Goal: Task Accomplishment & Management: Use online tool/utility

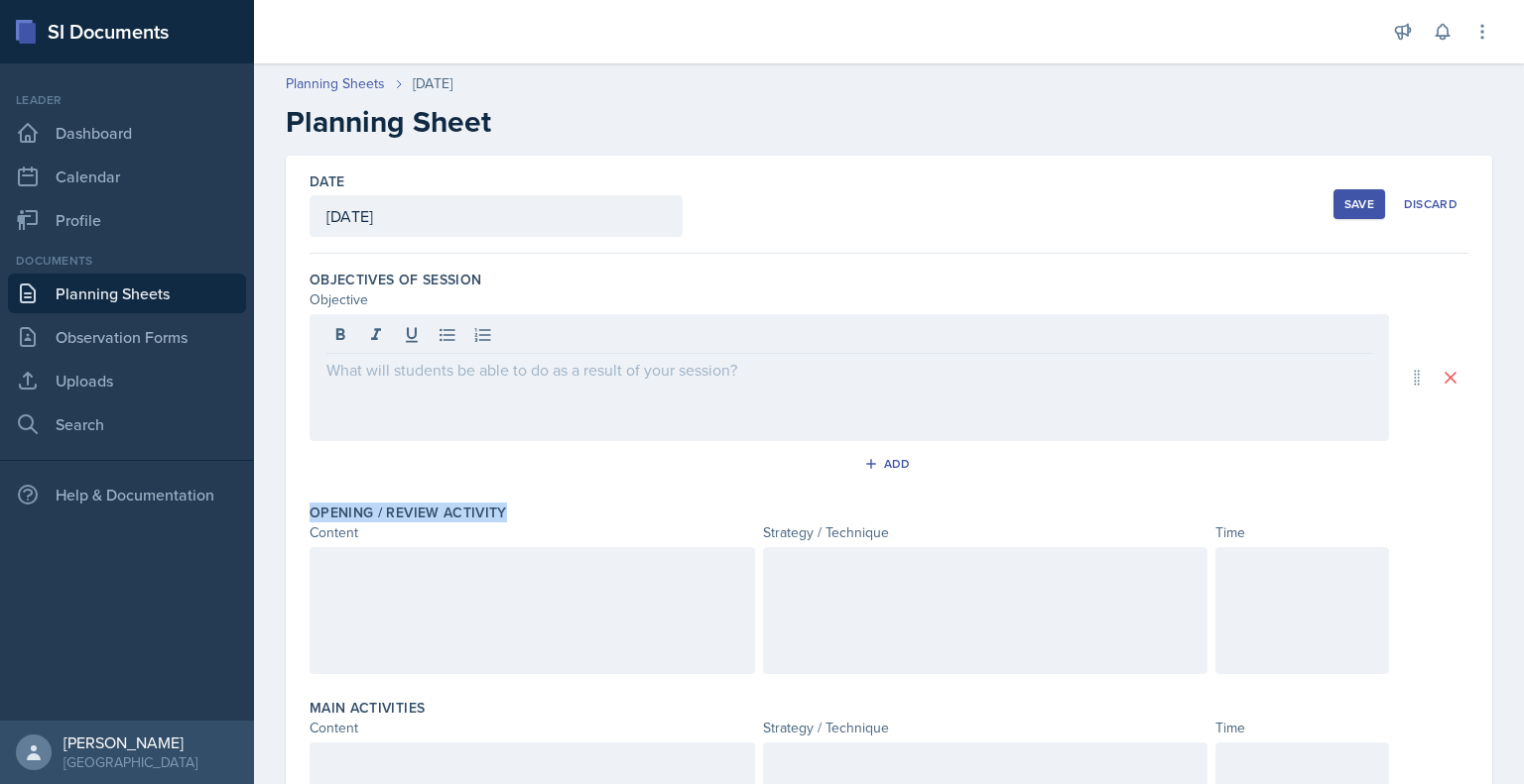
drag, startPoint x: 308, startPoint y: 509, endPoint x: 516, endPoint y: 516, distance: 208.1
click at [516, 516] on div "Date [DATE] [DATE] 31 1 2 3 4 5 6 7 8 9 10 11 12 13 14 15 16 17 18 19 20 21 22 …" at bounding box center [888, 742] width 1207 height 1174
copy label "Opening / Review Activity"
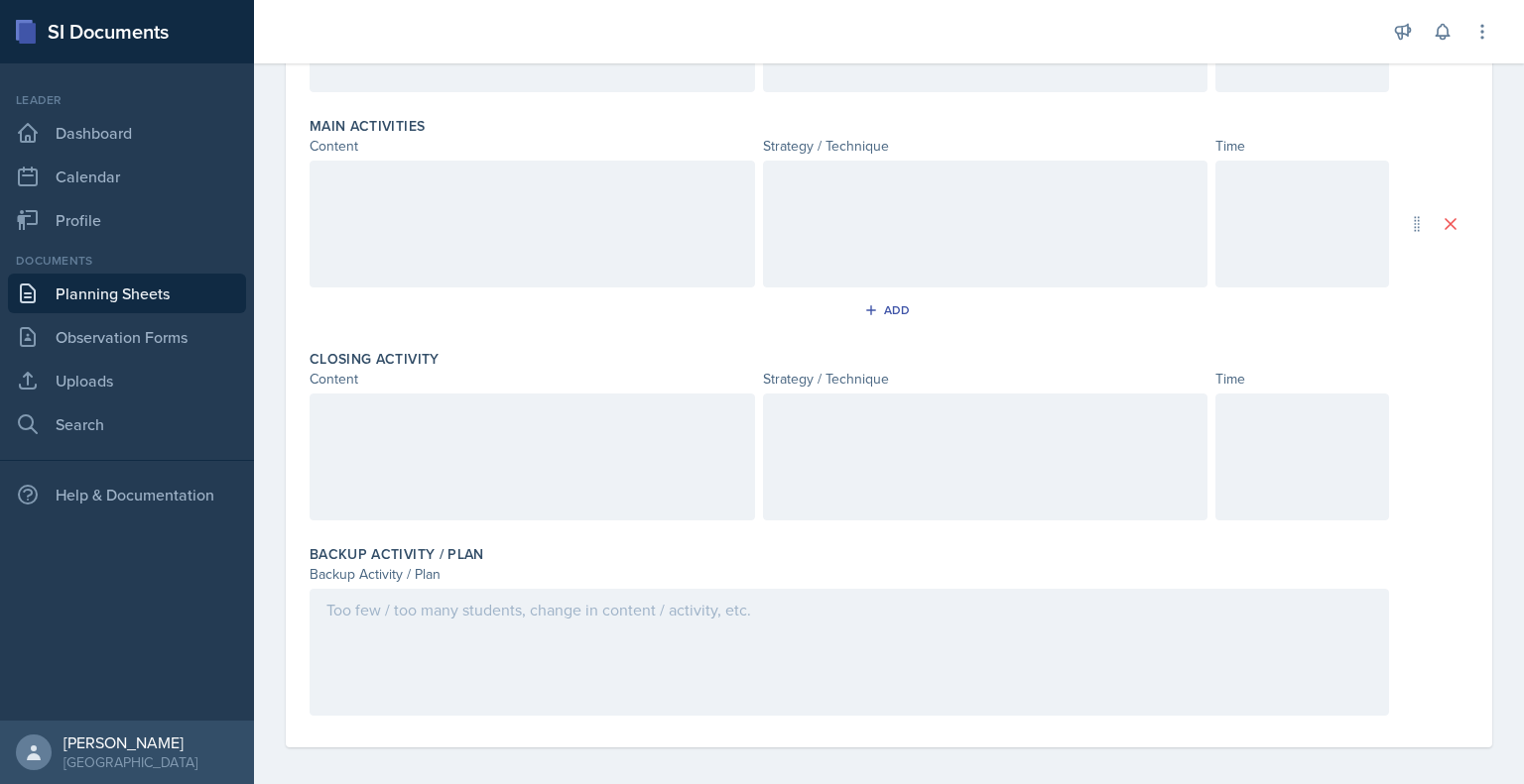
scroll to position [588, 0]
drag, startPoint x: 305, startPoint y: 119, endPoint x: 439, endPoint y: 138, distance: 135.3
click at [439, 138] on div "Date [DATE] [DATE] 31 1 2 3 4 5 6 7 8 9 10 11 12 13 14 15 16 17 18 19 20 21 22 …" at bounding box center [888, 156] width 1207 height 1174
copy div "Main Activities Content"
drag, startPoint x: 308, startPoint y: 344, endPoint x: 431, endPoint y: 360, distance: 124.0
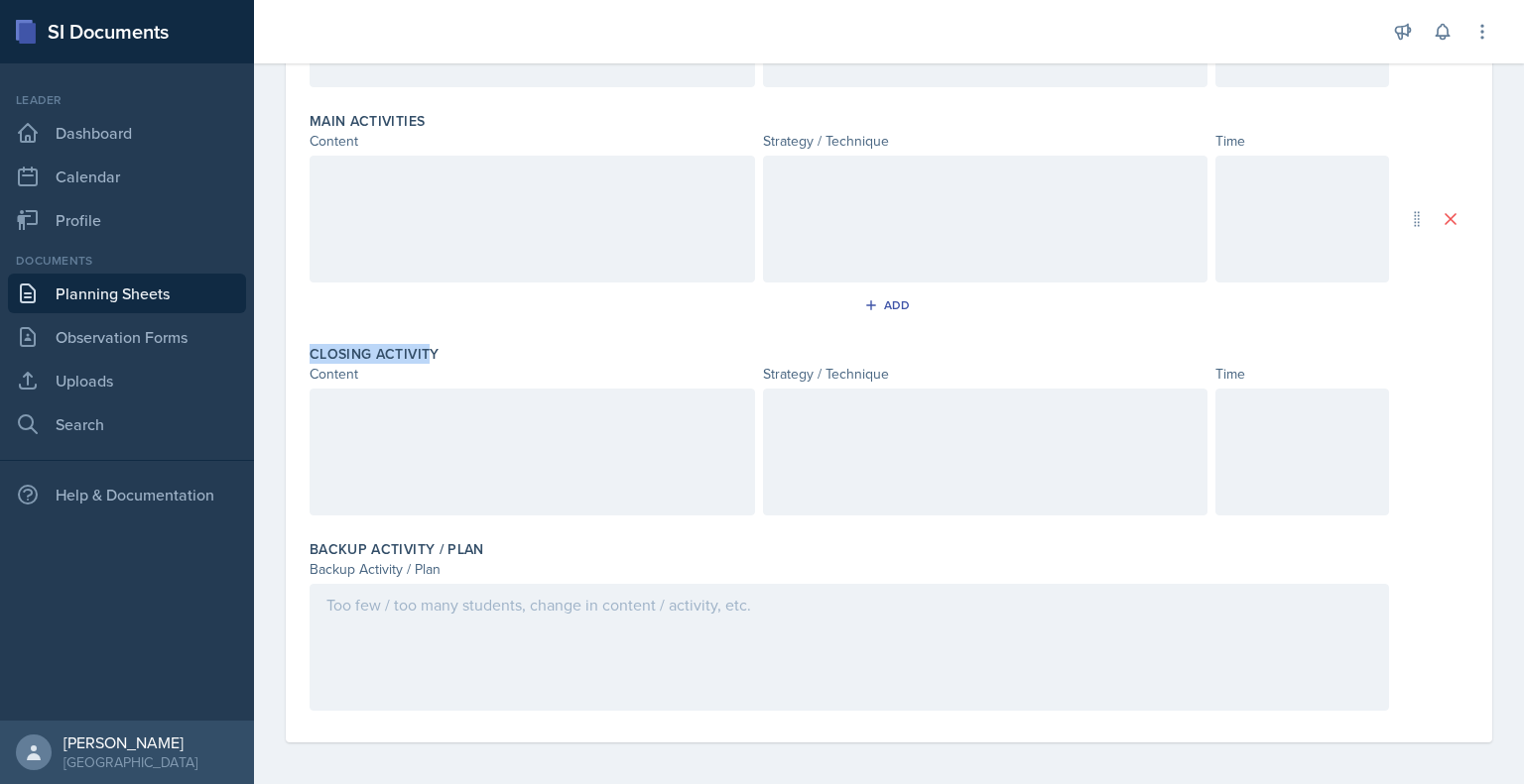
click at [431, 360] on div "Date [DATE] [DATE] 31 1 2 3 4 5 6 7 8 9 10 11 12 13 14 15 16 17 18 19 20 21 22 …" at bounding box center [888, 156] width 1207 height 1174
drag, startPoint x: 460, startPoint y: 347, endPoint x: 292, endPoint y: 356, distance: 168.2
click at [292, 356] on div "Date [DATE] [DATE] 31 1 2 3 4 5 6 7 8 9 10 11 12 13 14 15 16 17 18 19 20 21 22 …" at bounding box center [888, 156] width 1207 height 1174
copy label "Closing Activity"
drag, startPoint x: 311, startPoint y: 550, endPoint x: 548, endPoint y: 563, distance: 237.4
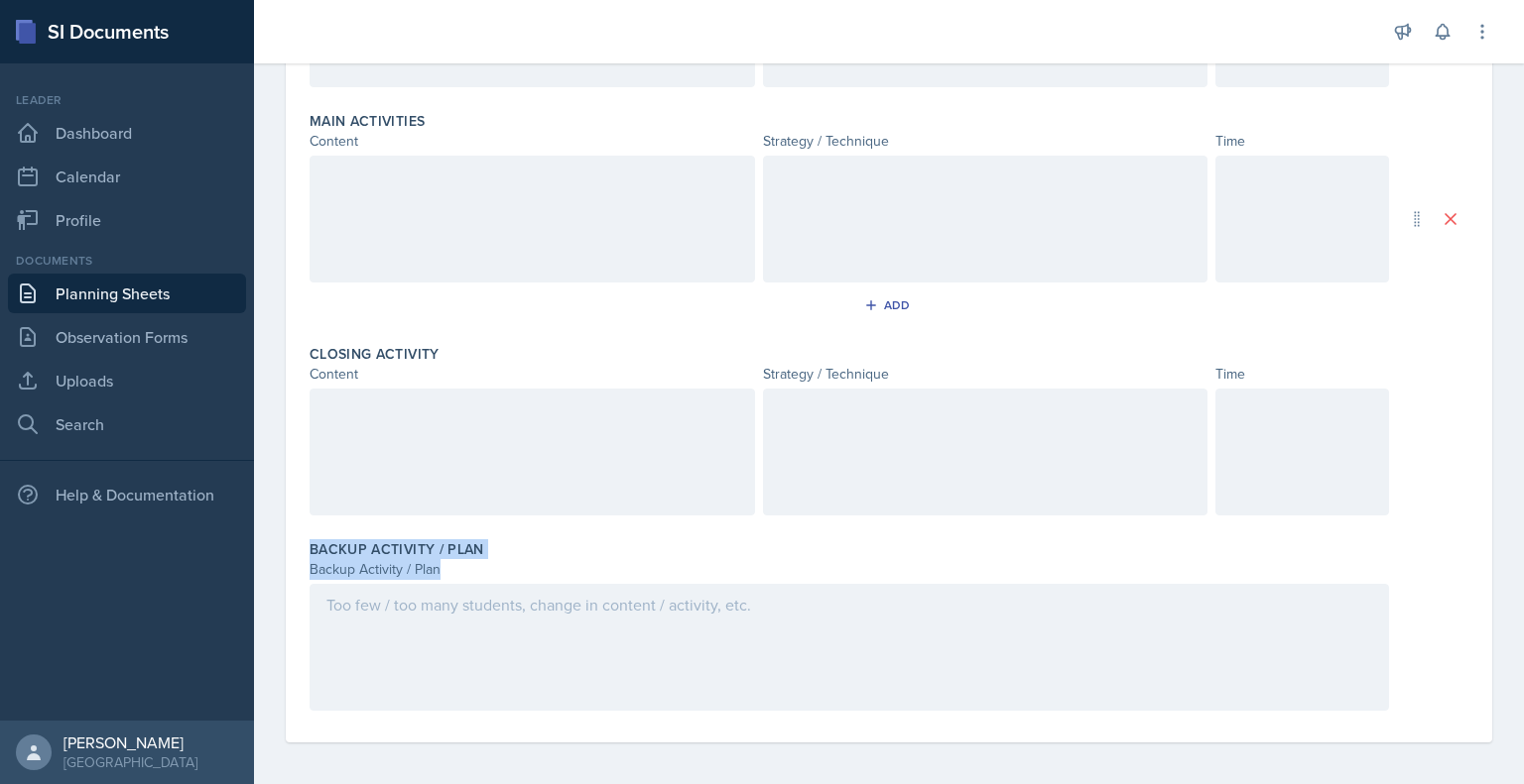
click at [548, 563] on div "Backup Activity / Plan Backup Activity / Plan" at bounding box center [888, 629] width 1159 height 196
copy div "Backup Activity / Plan Backup Activity / Plan"
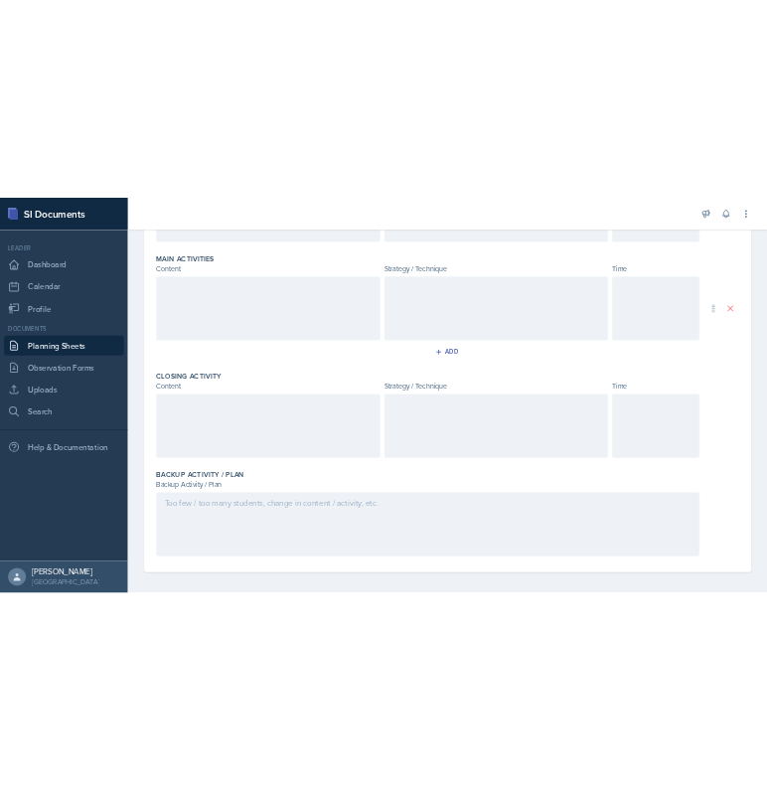
scroll to position [593, 0]
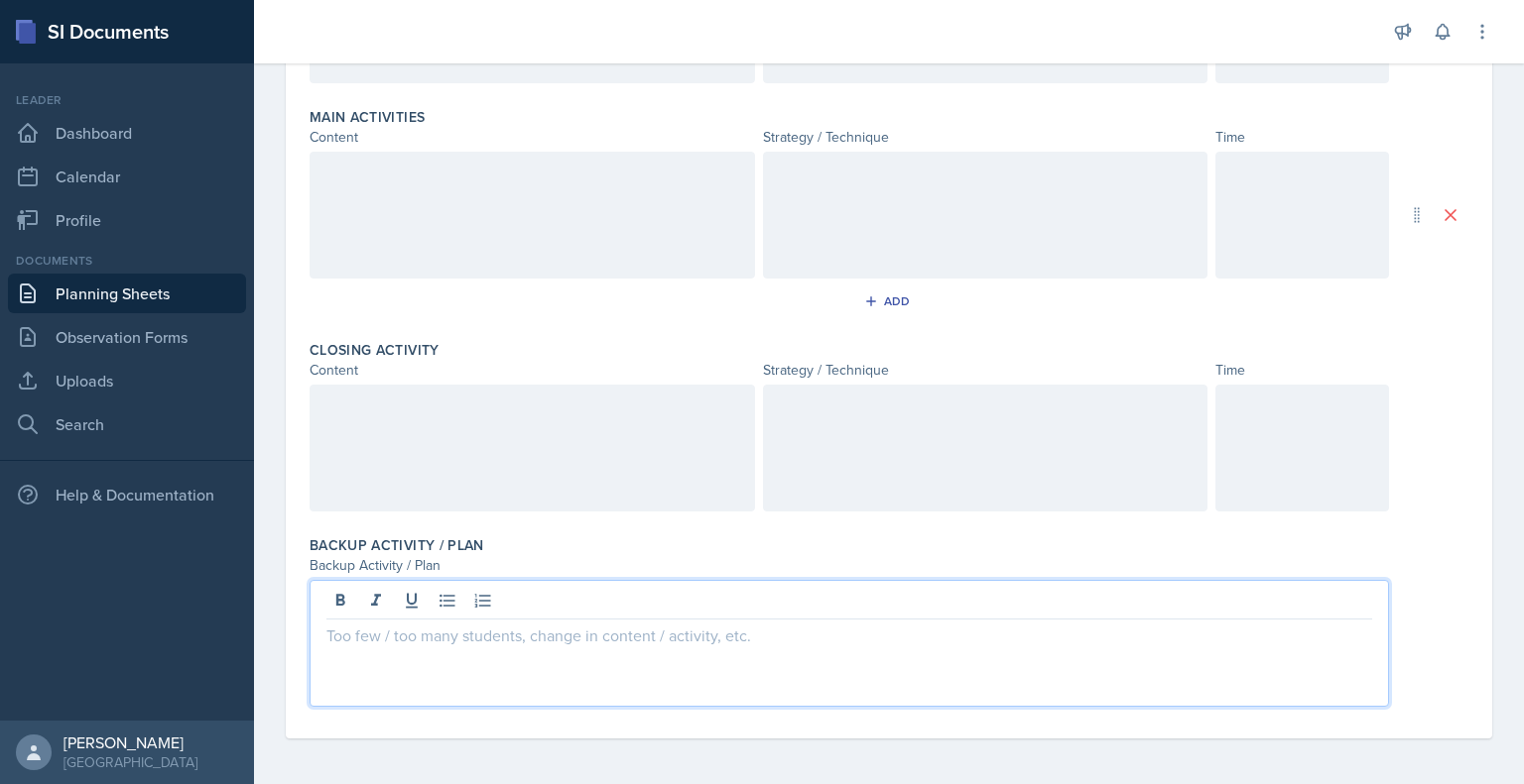
click at [486, 594] on div at bounding box center [849, 643] width 1080 height 127
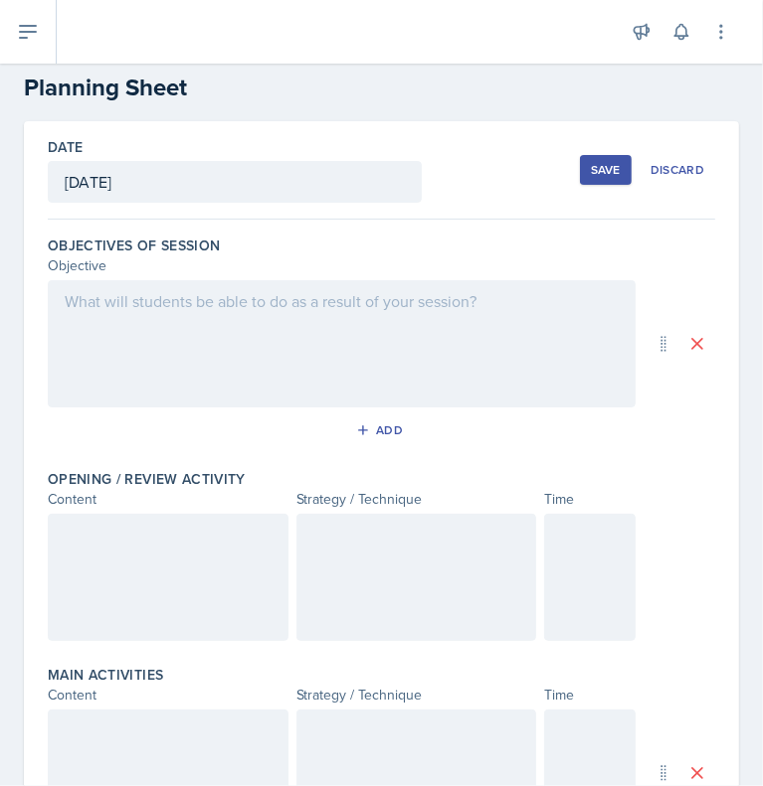
scroll to position [0, 0]
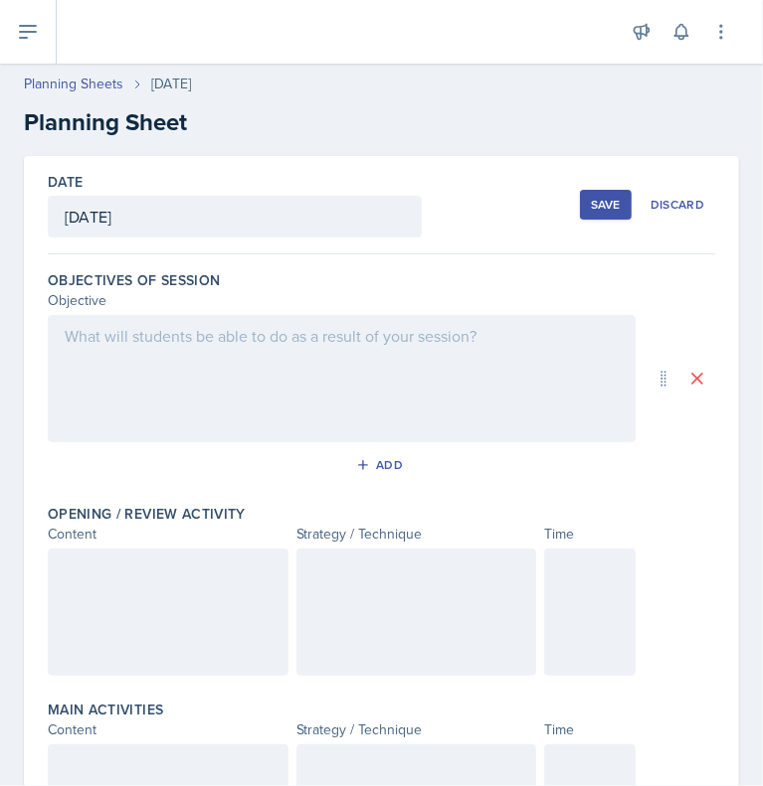
click at [281, 380] on div at bounding box center [342, 378] width 588 height 127
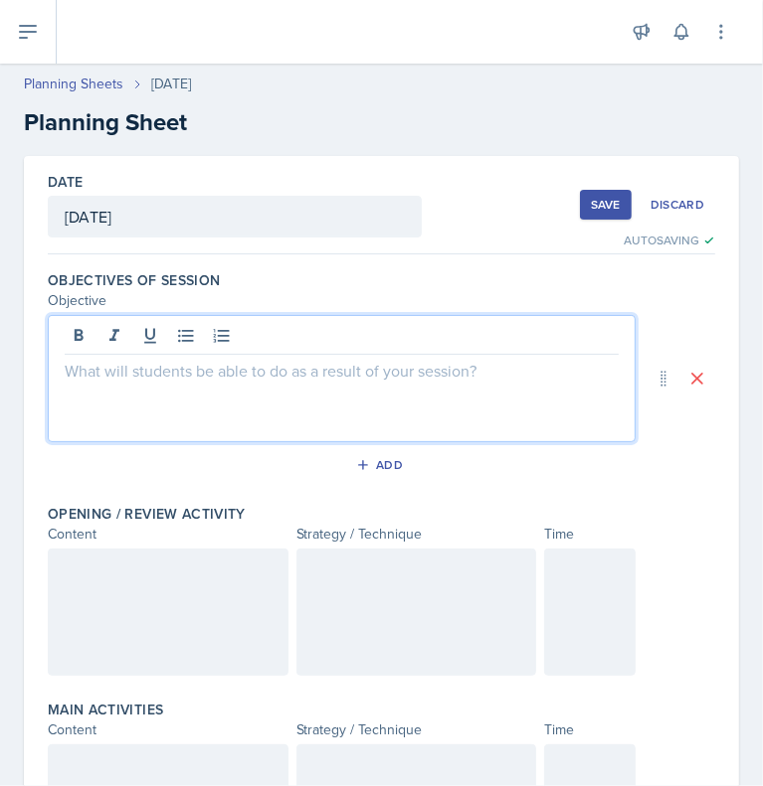
click at [124, 376] on p at bounding box center [342, 371] width 554 height 24
click at [171, 375] on p "I" at bounding box center [342, 371] width 554 height 24
click at [214, 381] on p "Students would be" at bounding box center [342, 371] width 554 height 24
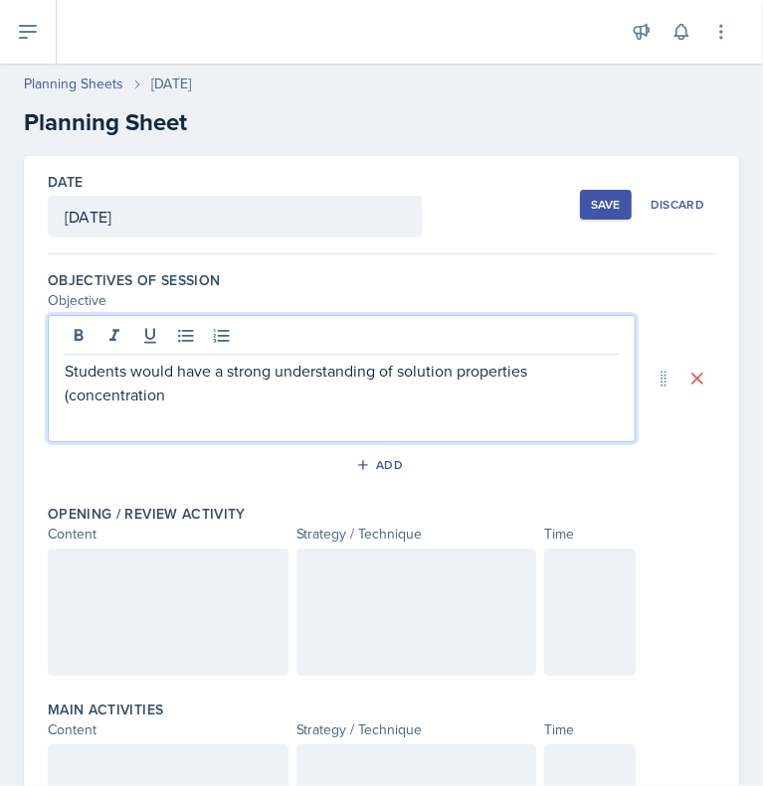
click at [203, 405] on p "Students would have a strong understanding of solution properties (concentration" at bounding box center [342, 383] width 554 height 48
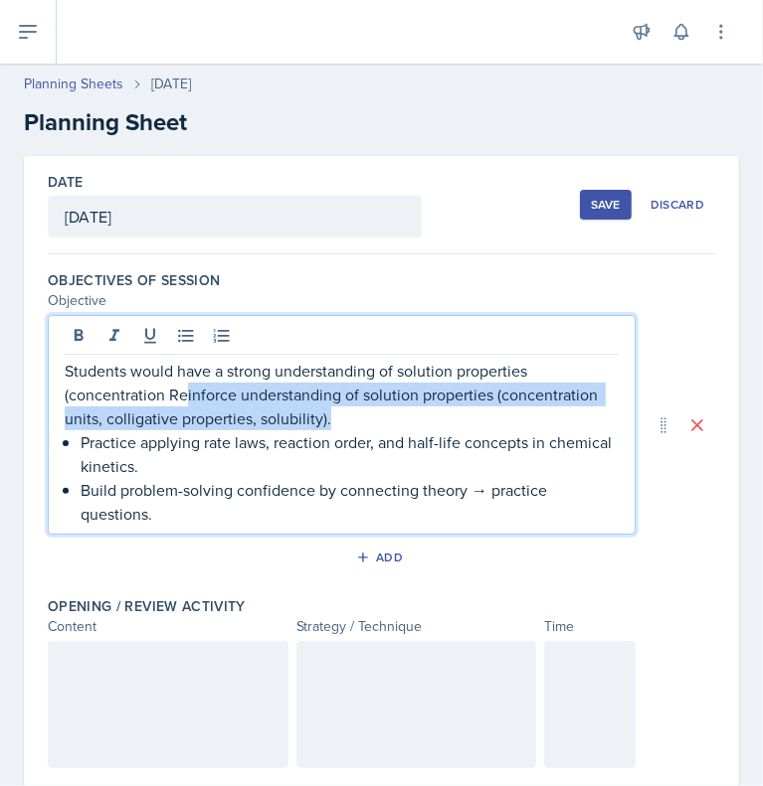
drag, startPoint x: 329, startPoint y: 425, endPoint x: 184, endPoint y: 396, distance: 148.0
click at [184, 396] on p "Students would have a strong understanding of solution properties (concentratio…" at bounding box center [342, 395] width 554 height 72
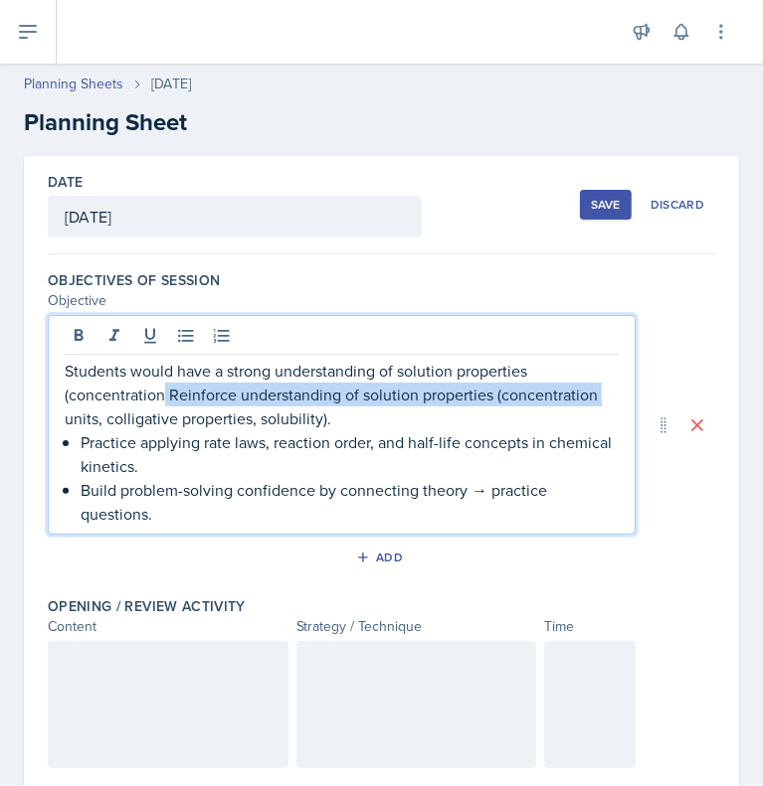
drag, startPoint x: 165, startPoint y: 395, endPoint x: 598, endPoint y: 396, distance: 433.5
click at [598, 396] on p "Students would have a strong understanding of solution properties (concentratio…" at bounding box center [342, 395] width 554 height 72
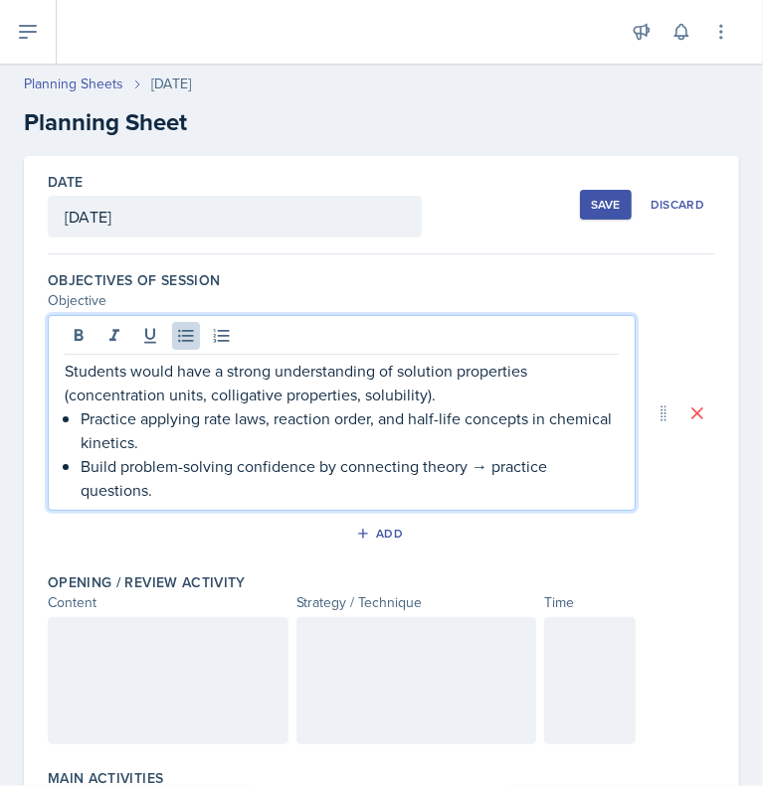
click at [483, 460] on p "Build problem-solving confidence by connecting theory → practice questions." at bounding box center [350, 478] width 538 height 48
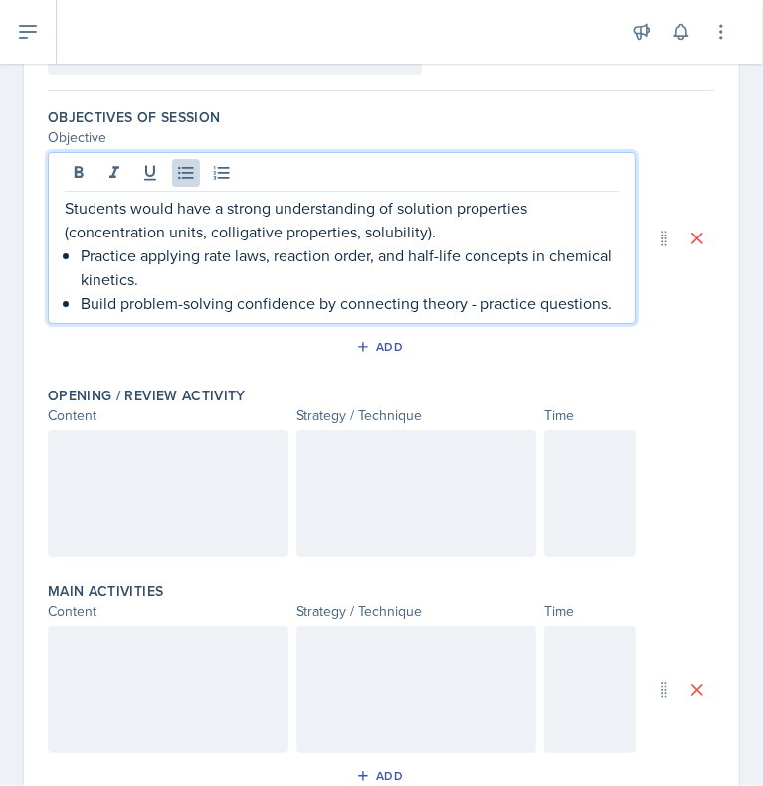
scroll to position [171, 0]
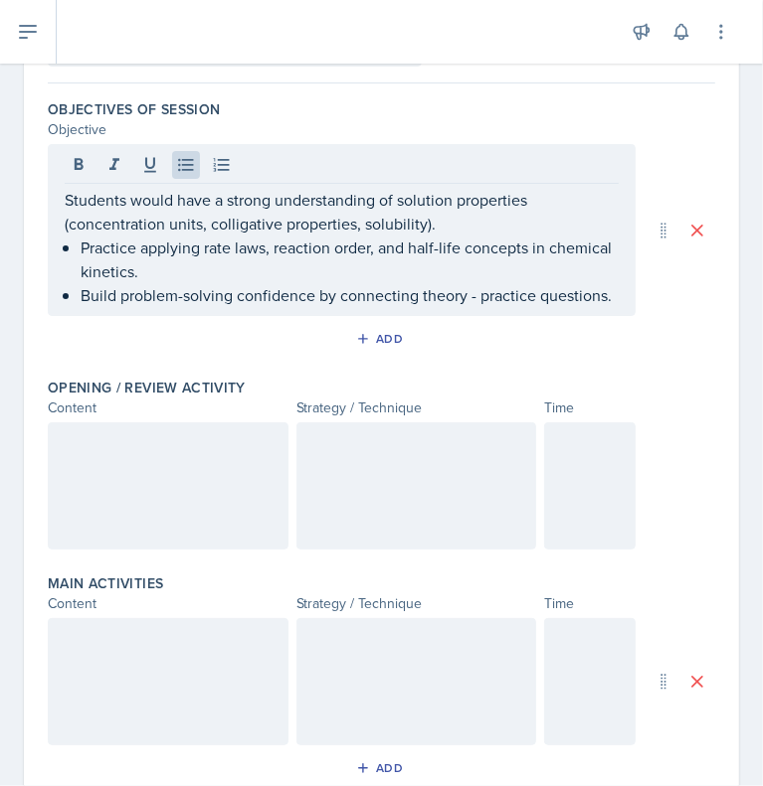
click at [209, 525] on div at bounding box center [168, 486] width 241 height 127
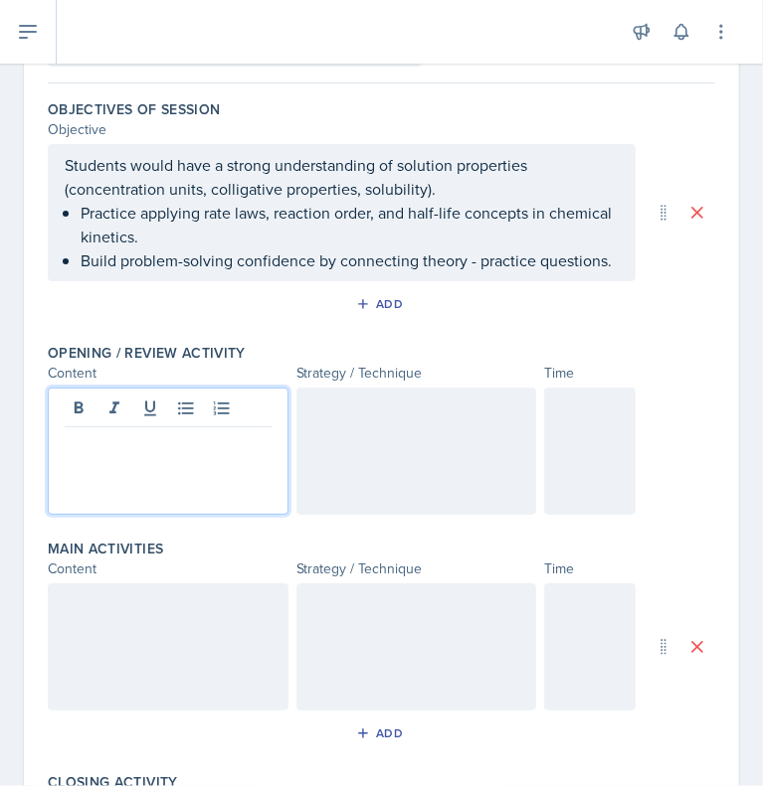
scroll to position [206, 0]
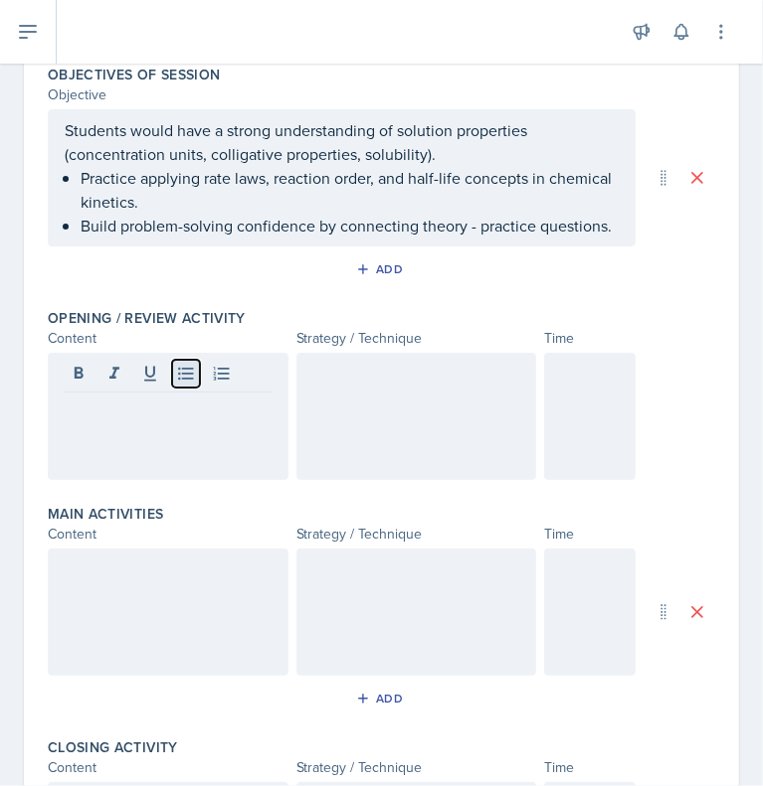
click at [185, 388] on button at bounding box center [186, 374] width 28 height 28
click at [191, 384] on icon at bounding box center [186, 374] width 20 height 20
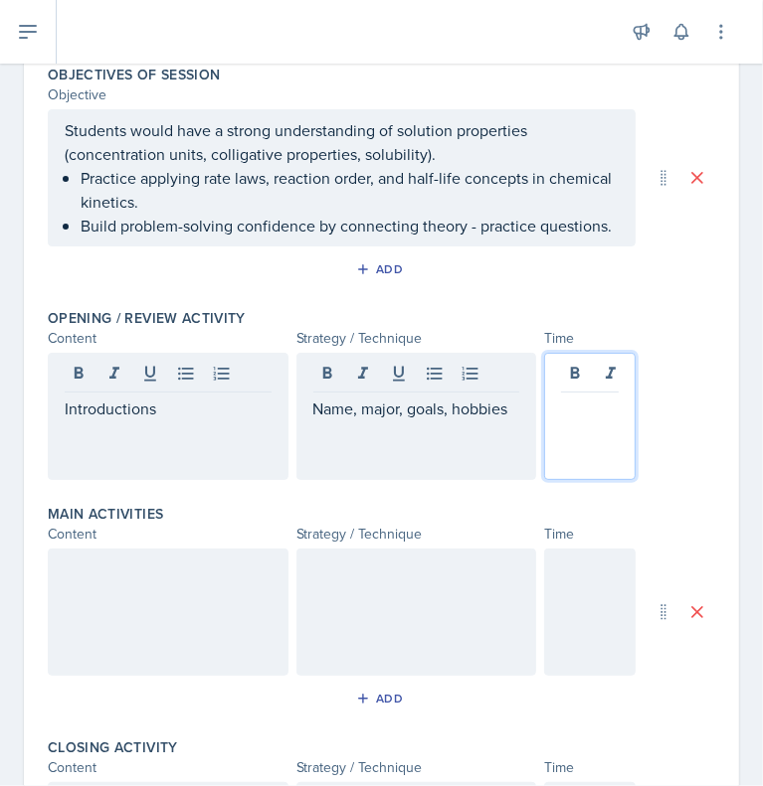
click at [558, 399] on div at bounding box center [589, 416] width 91 height 127
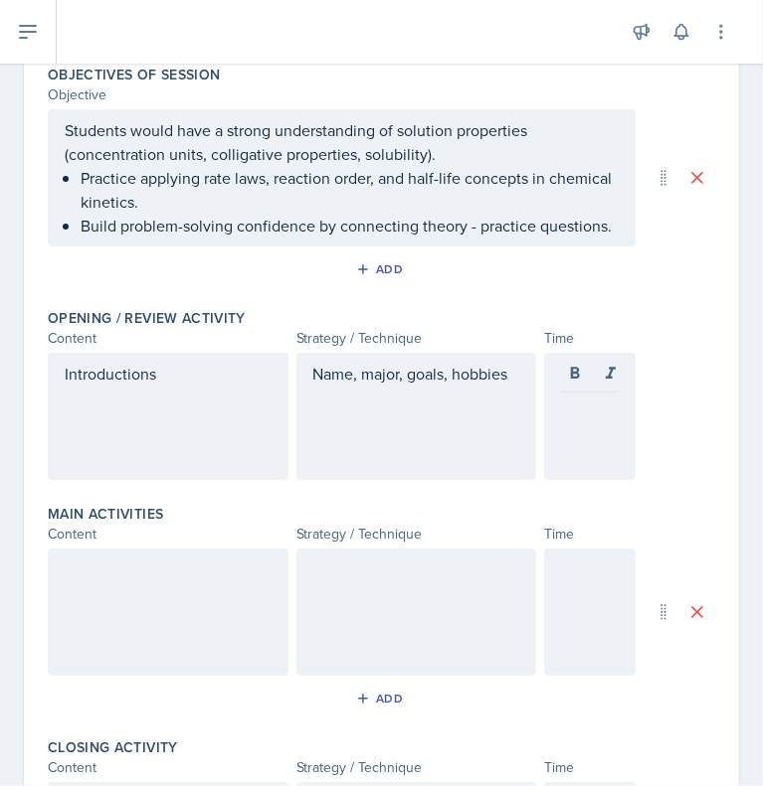
click at [63, 397] on div "Introductions" at bounding box center [168, 416] width 241 height 127
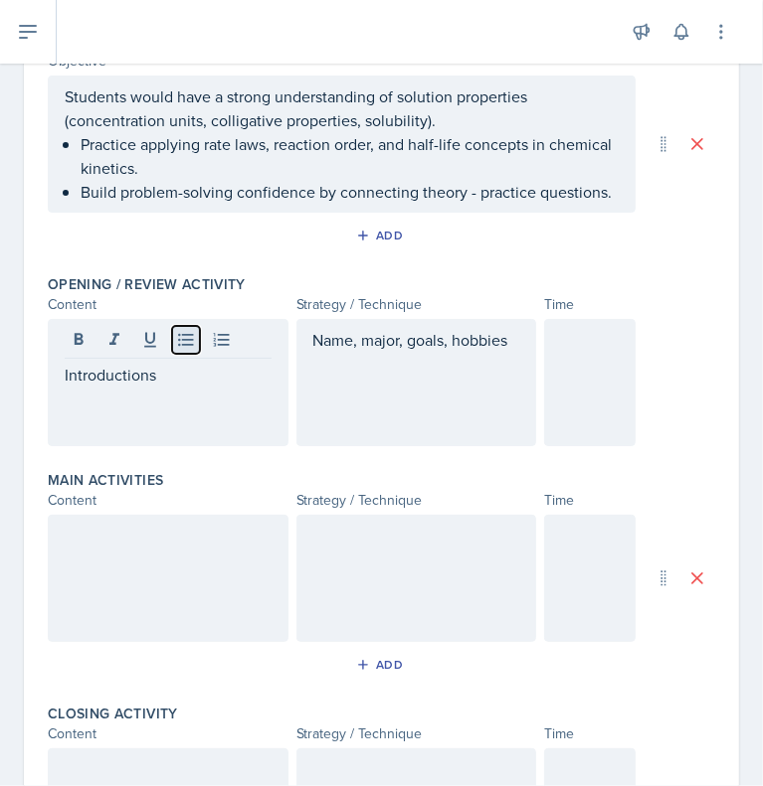
click at [198, 353] on button at bounding box center [186, 340] width 28 height 28
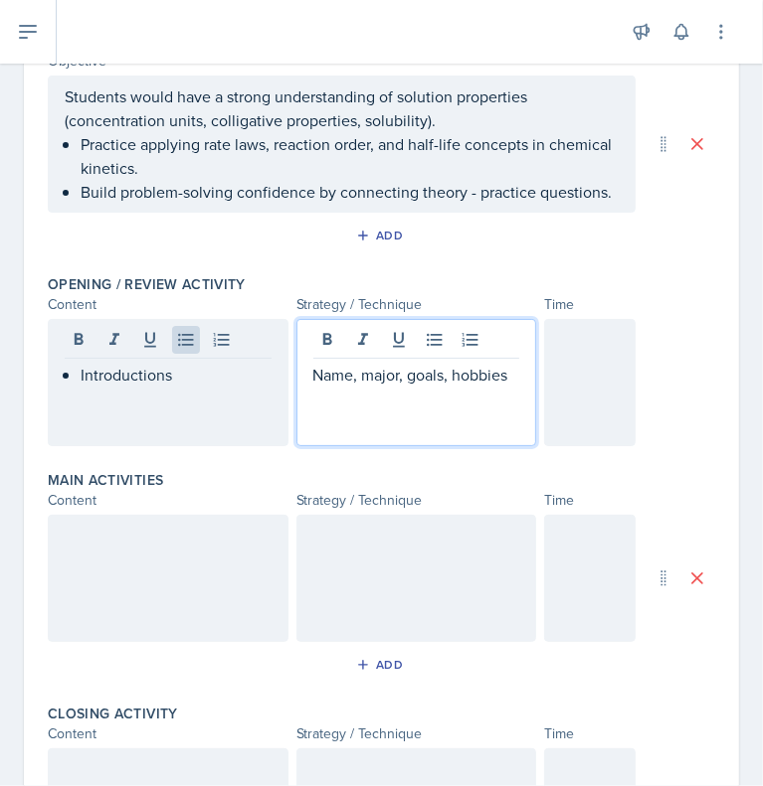
click at [306, 361] on div "Name, major, goals, hobbies" at bounding box center [416, 382] width 241 height 127
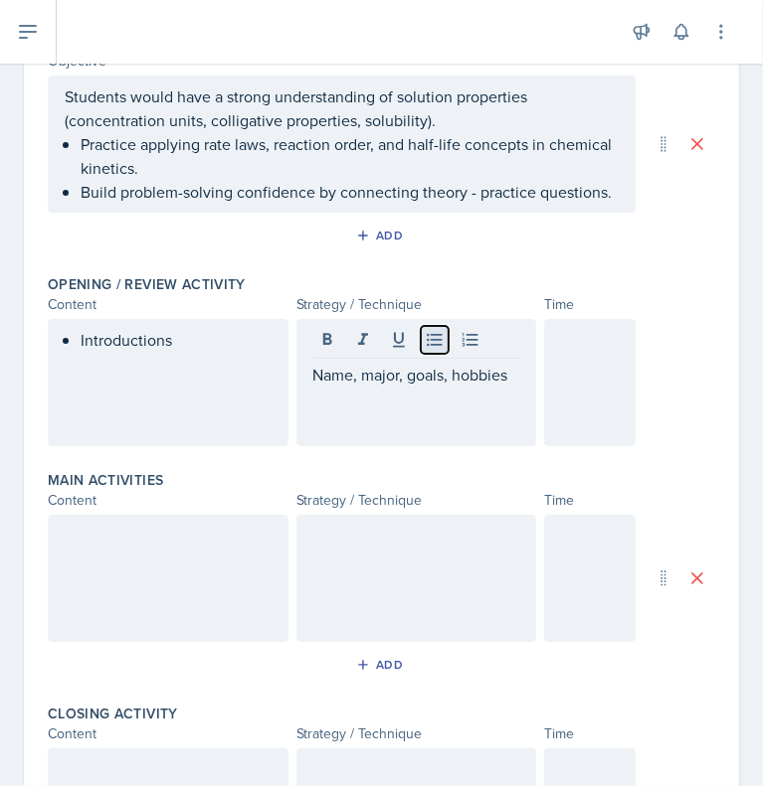
click at [430, 350] on icon at bounding box center [435, 340] width 20 height 20
drag, startPoint x: 530, startPoint y: 383, endPoint x: 550, endPoint y: 379, distance: 20.3
click at [550, 379] on div "Introductions Name, major, goals, hobbies" at bounding box center [342, 382] width 588 height 127
click at [550, 379] on div at bounding box center [589, 382] width 91 height 127
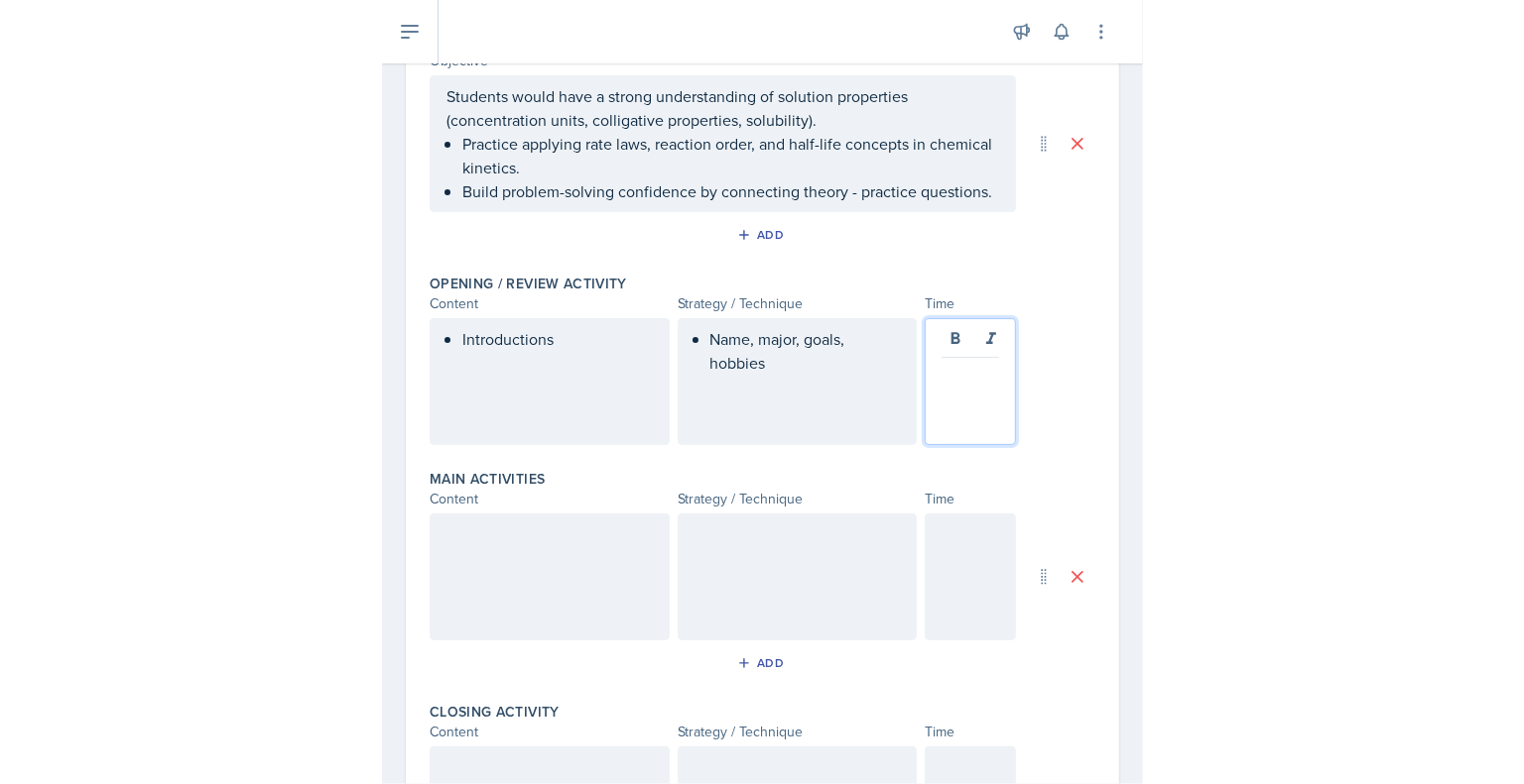
scroll to position [273, 0]
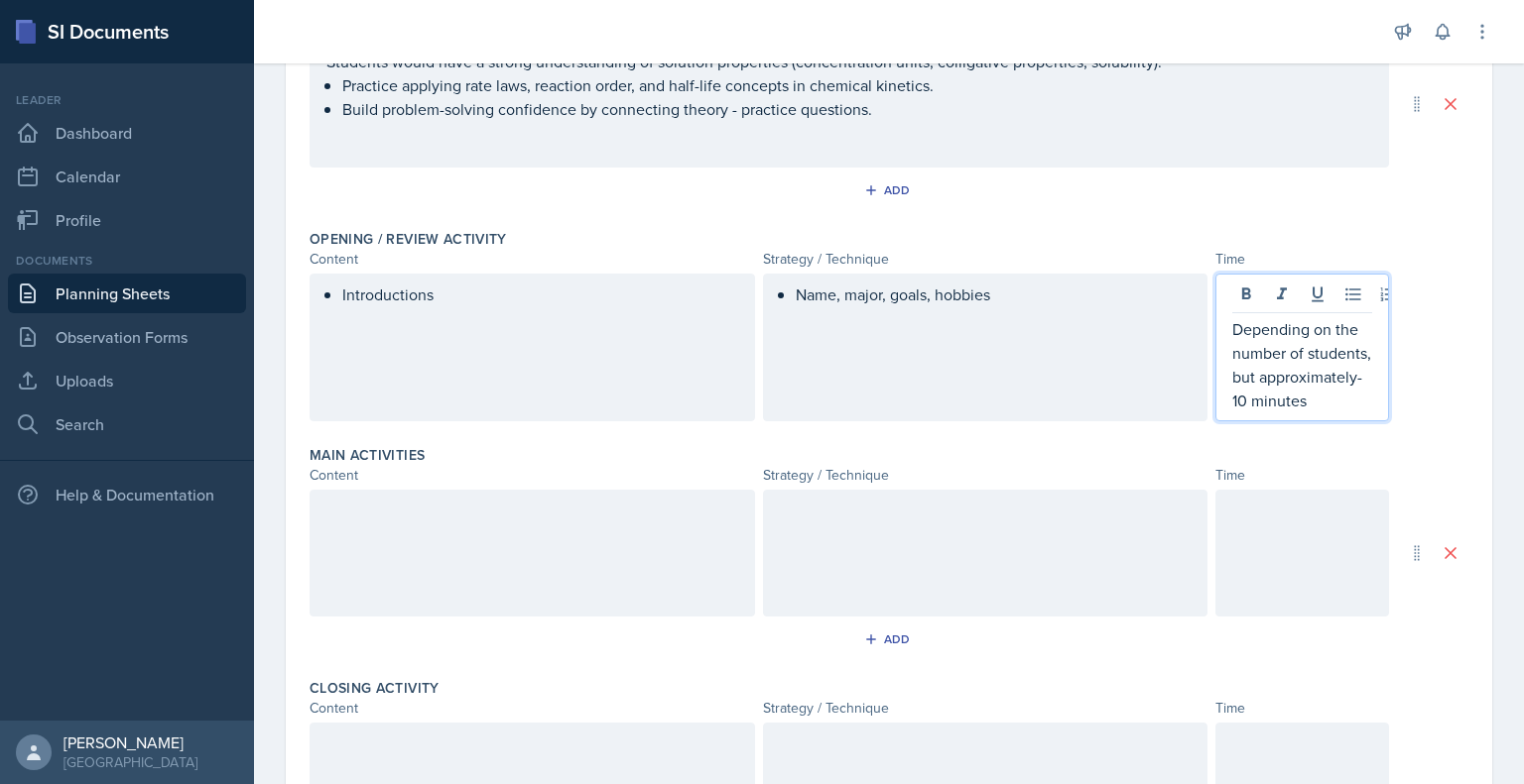
click at [472, 352] on div "Introductions" at bounding box center [532, 347] width 445 height 148
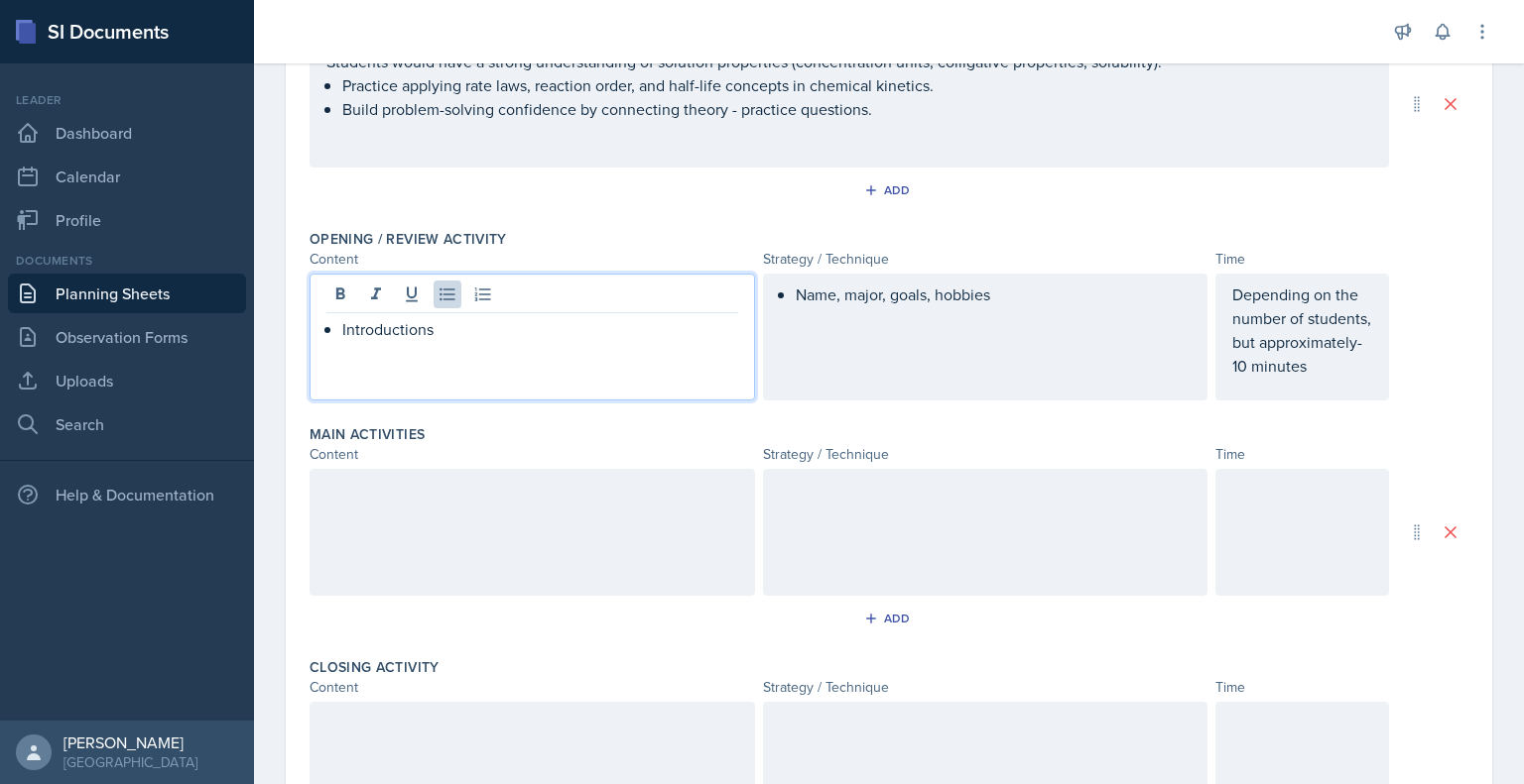
scroll to position [307, 0]
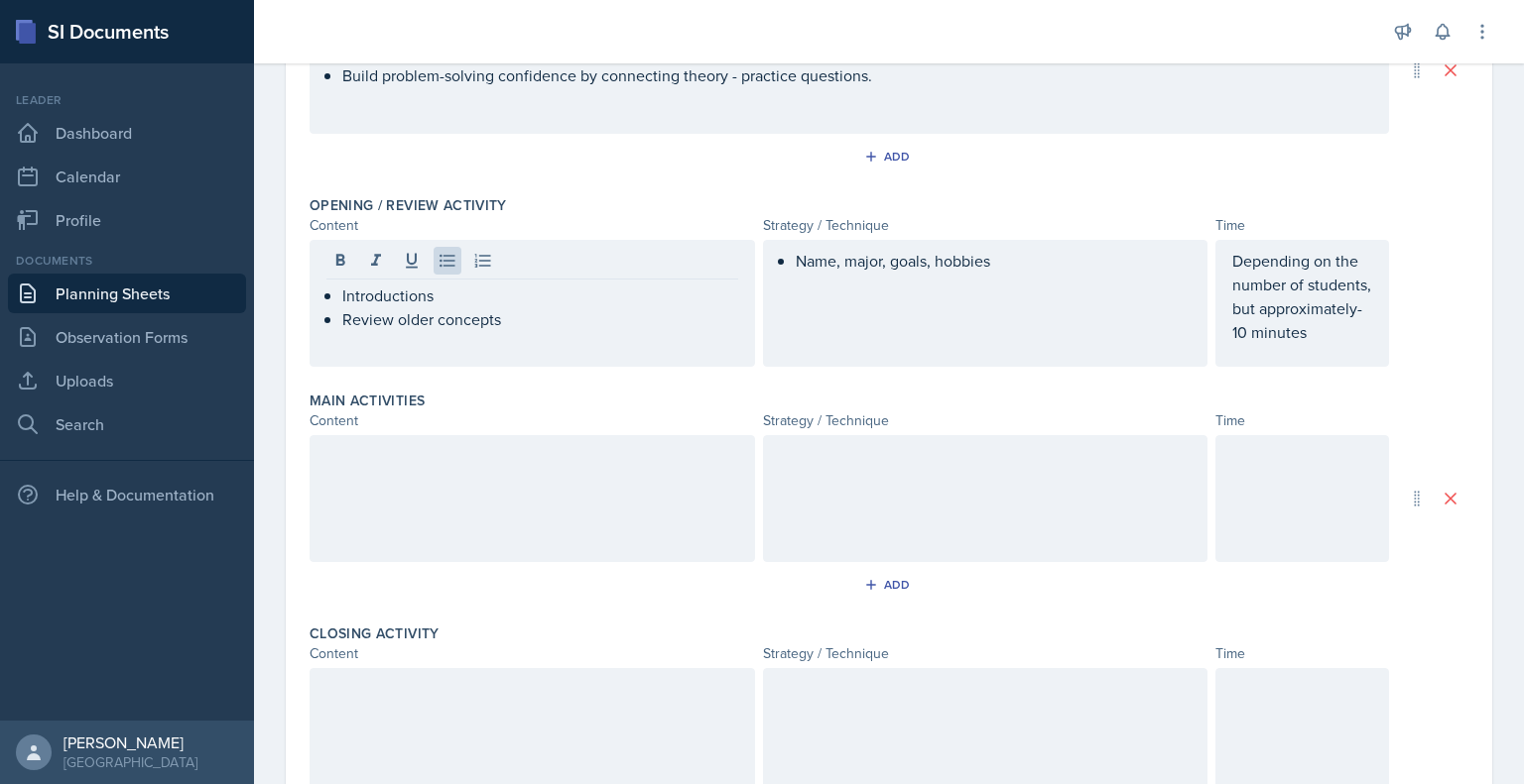
click at [825, 308] on div "Name, major, goals, hobbies" at bounding box center [986, 303] width 445 height 127
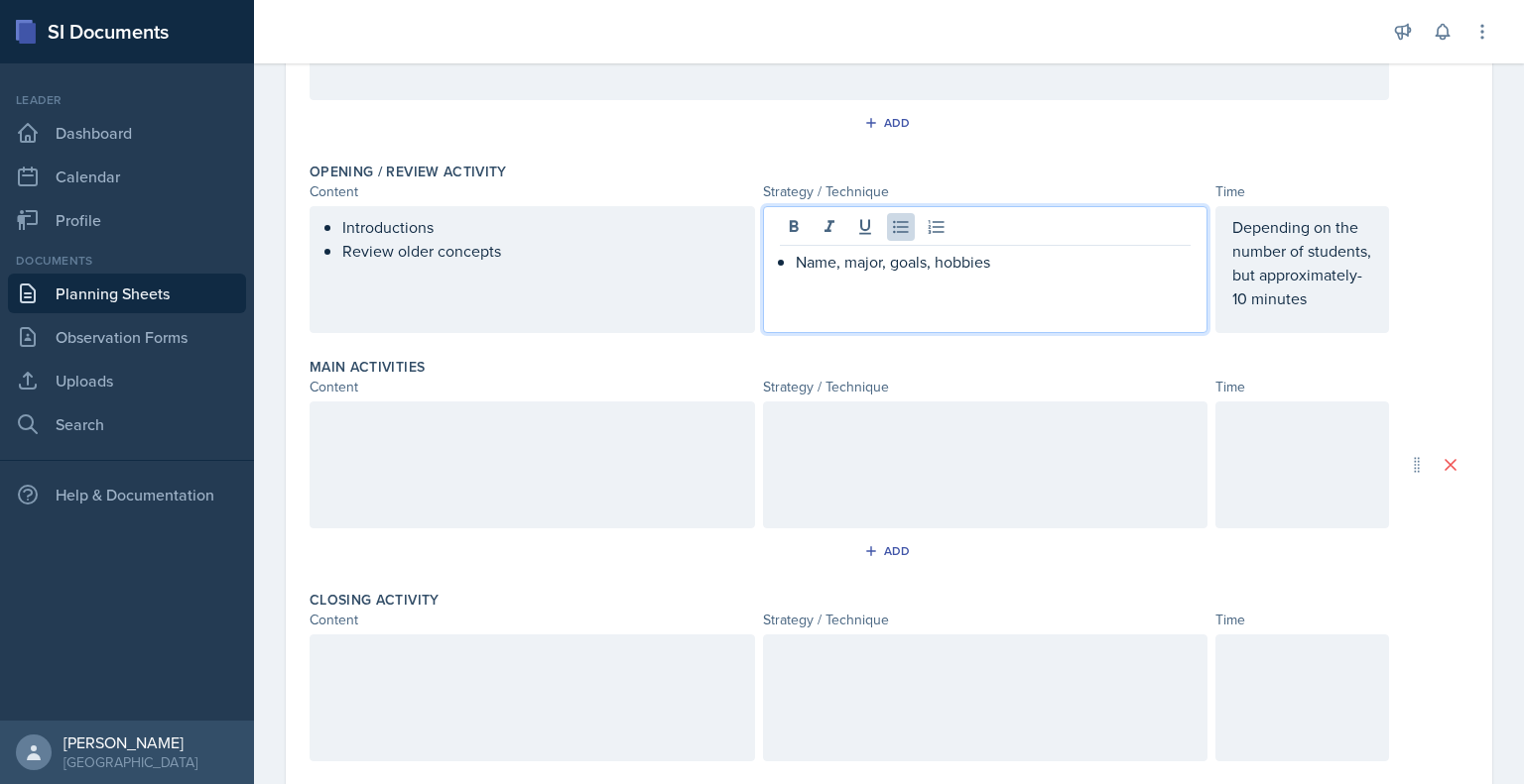
click at [1008, 268] on p "Name, major, goals, hobbies" at bounding box center [993, 262] width 396 height 24
click at [1064, 280] on p "Asking questions and solve some numericals on mole concepts." at bounding box center [993, 297] width 396 height 48
click at [1102, 283] on p "Asking questions and solve some numericals on mole concepts." at bounding box center [993, 297] width 396 height 48
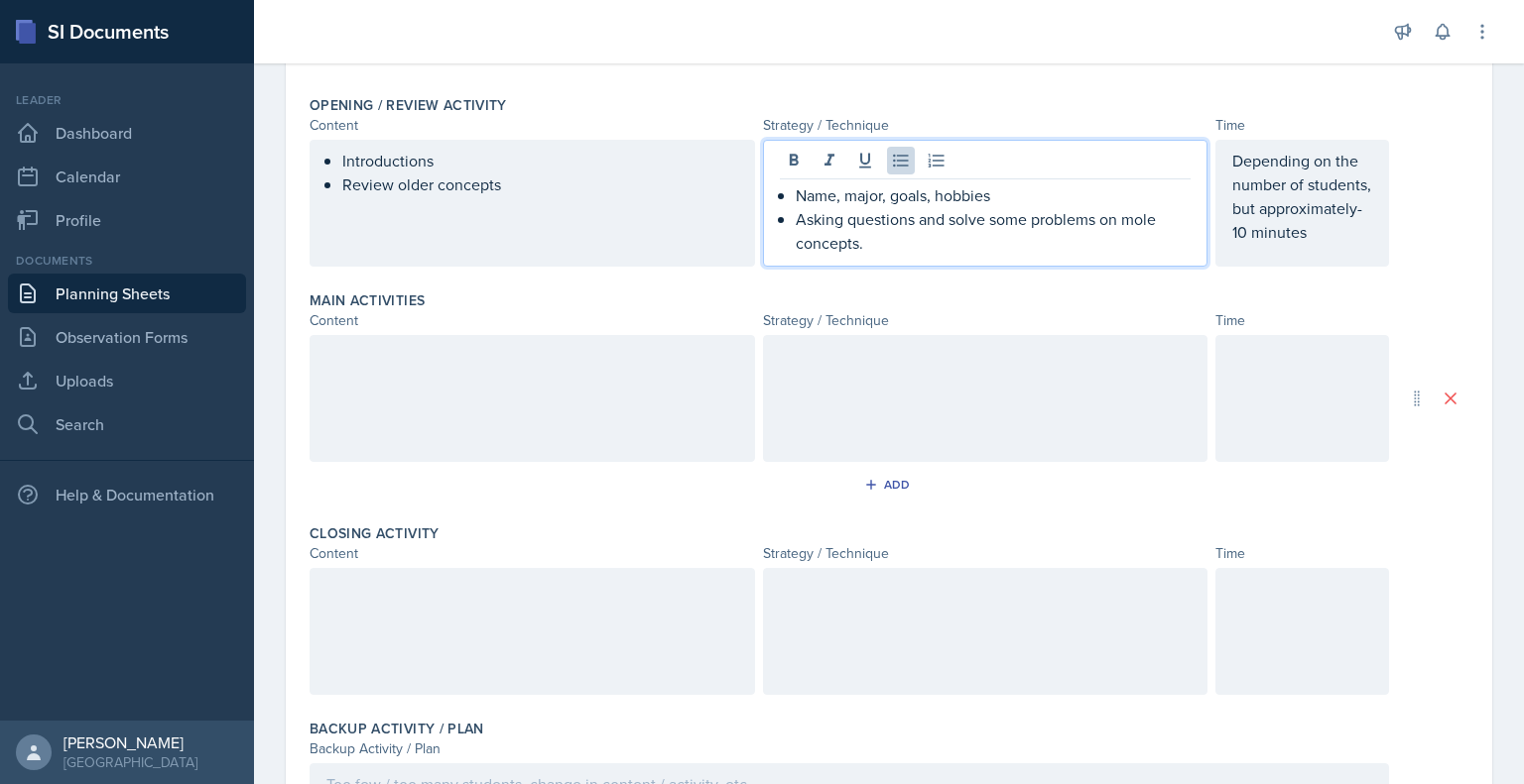
scroll to position [441, 0]
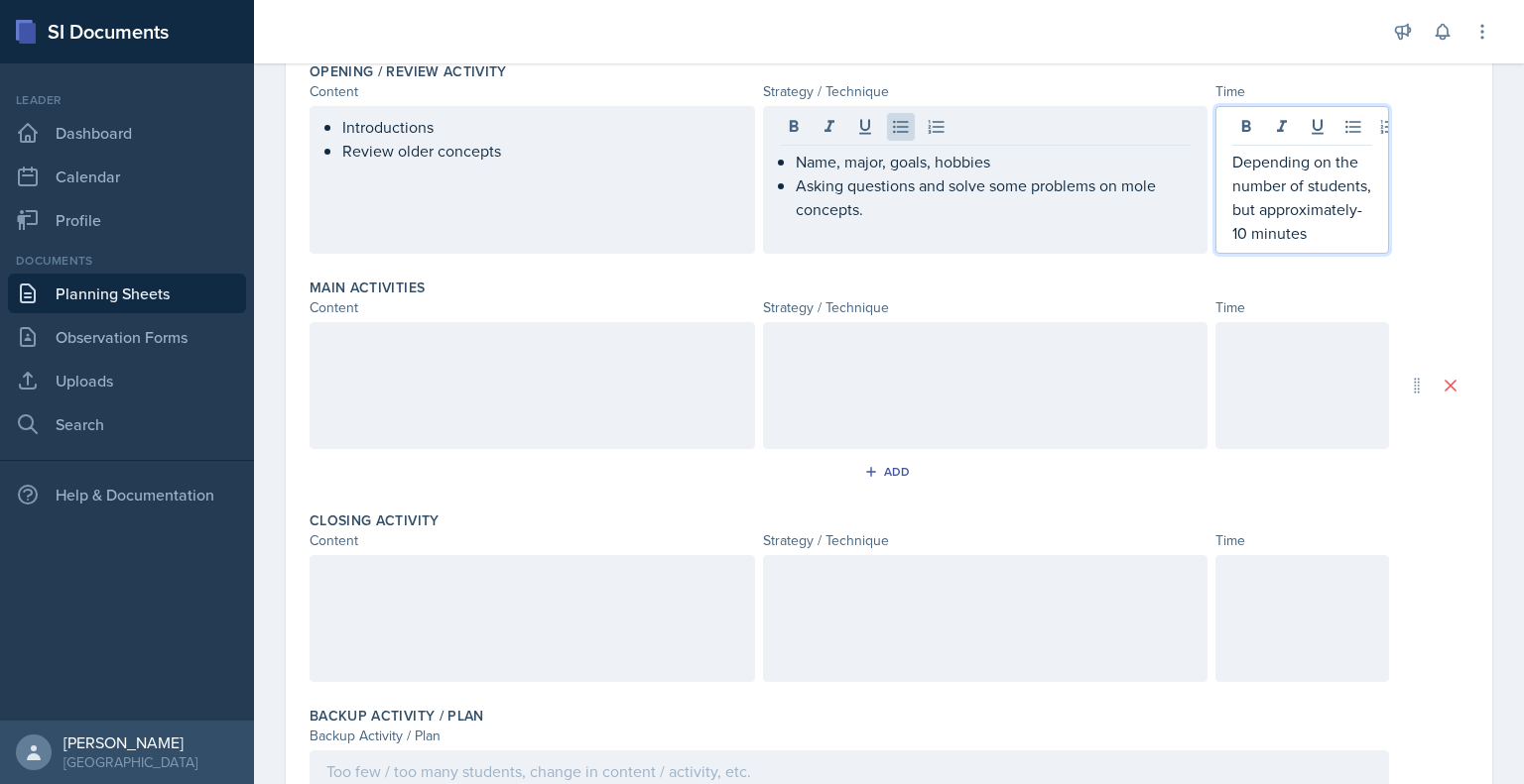
click at [1295, 245] on p "Depending on the number of students, but approximately- 10 minutes" at bounding box center [1302, 196] width 140 height 95
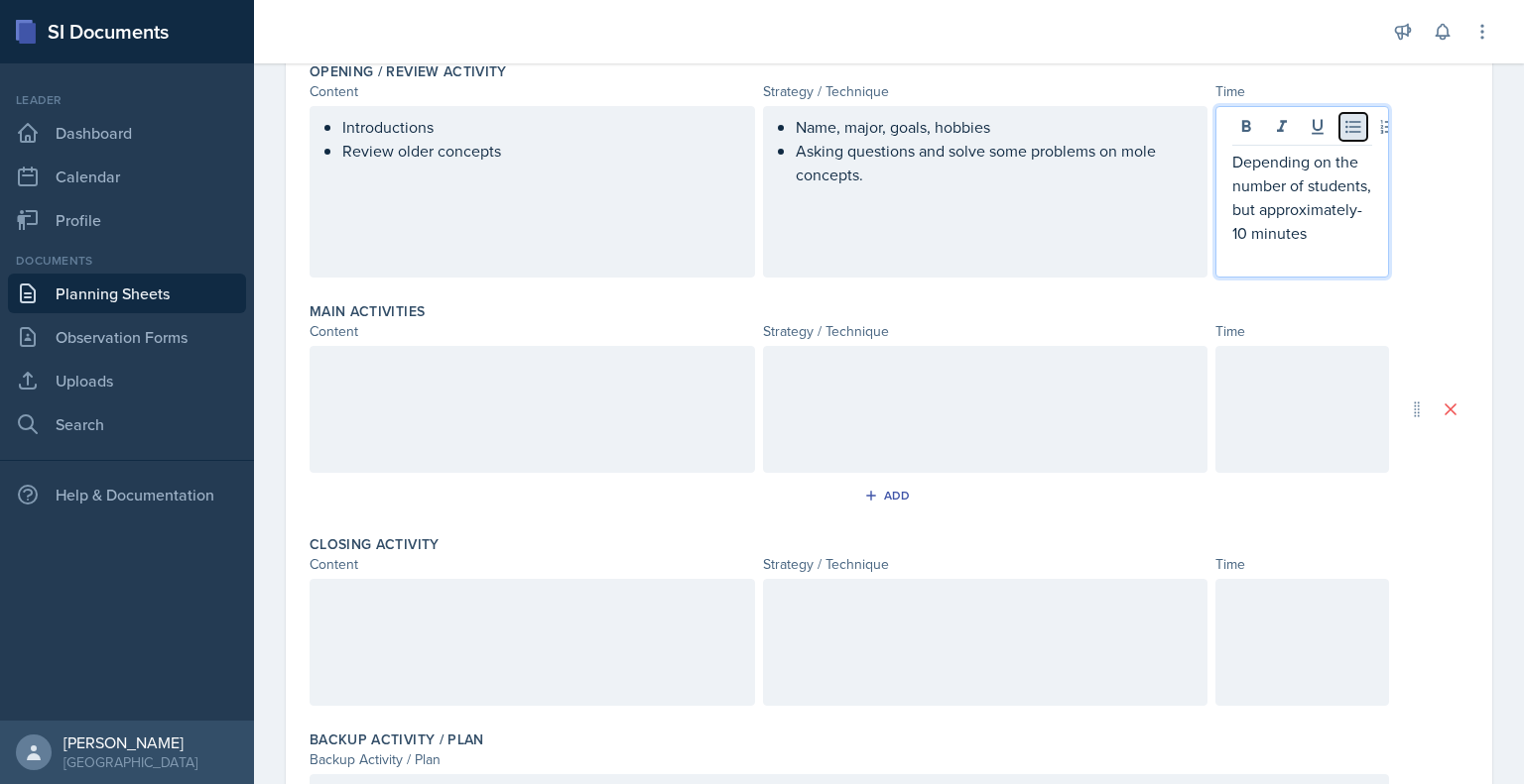
click at [1343, 121] on icon at bounding box center [1353, 127] width 20 height 20
click at [1233, 157] on p "Depending on the number of students, but approximately- 10 minutes" at bounding box center [1302, 196] width 140 height 95
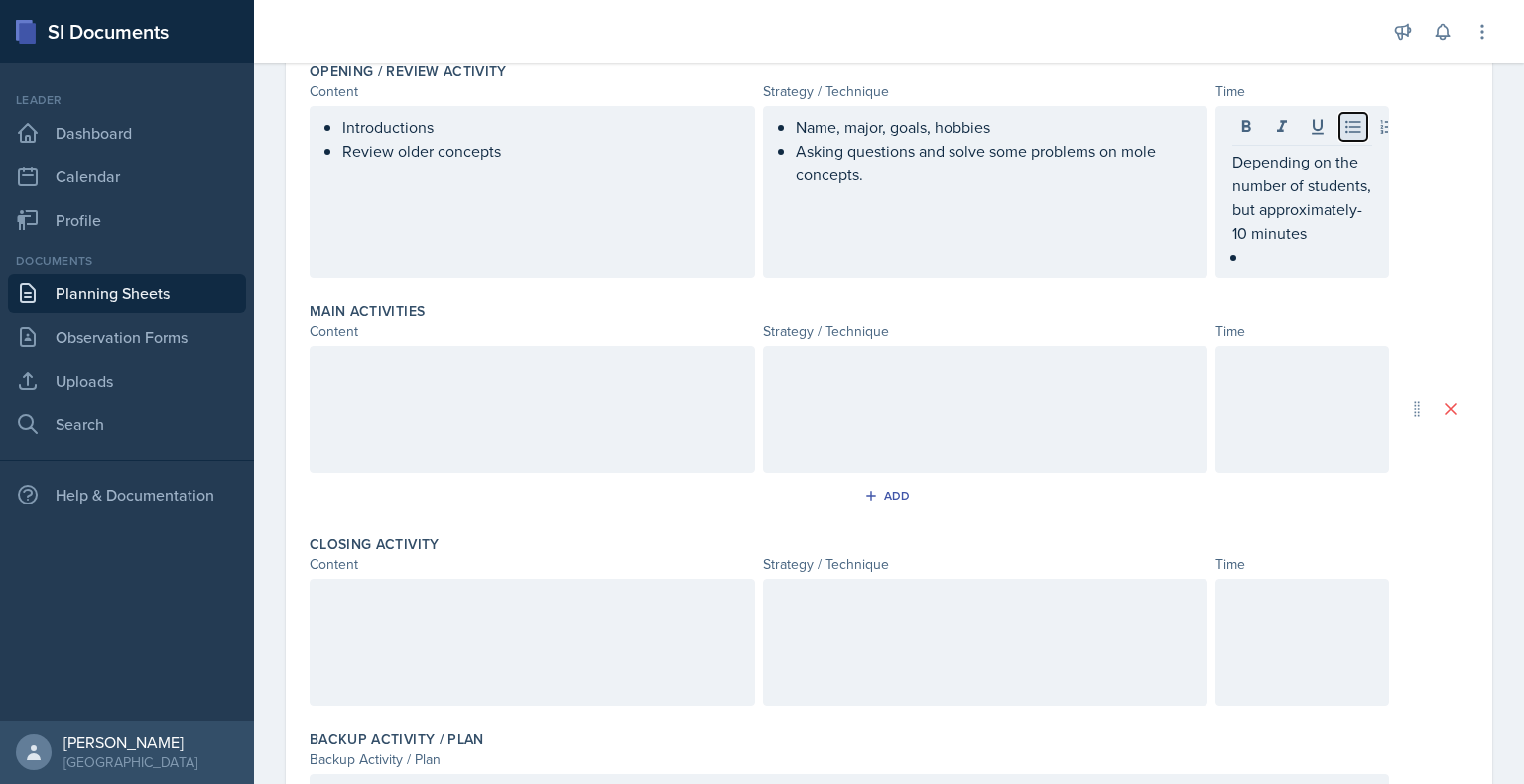
click at [1350, 122] on button at bounding box center [1353, 127] width 28 height 28
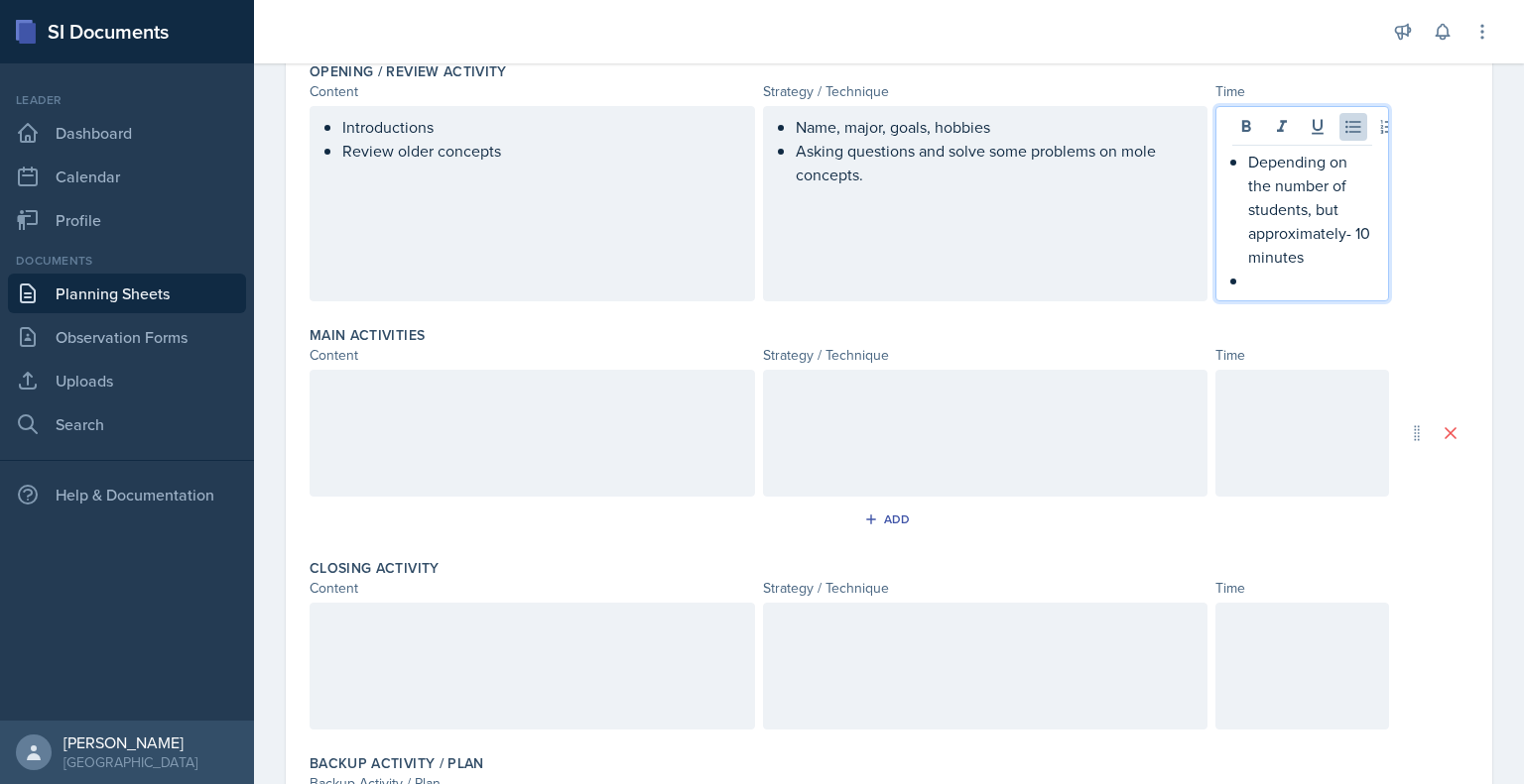
click at [1255, 280] on p at bounding box center [1310, 280] width 124 height 24
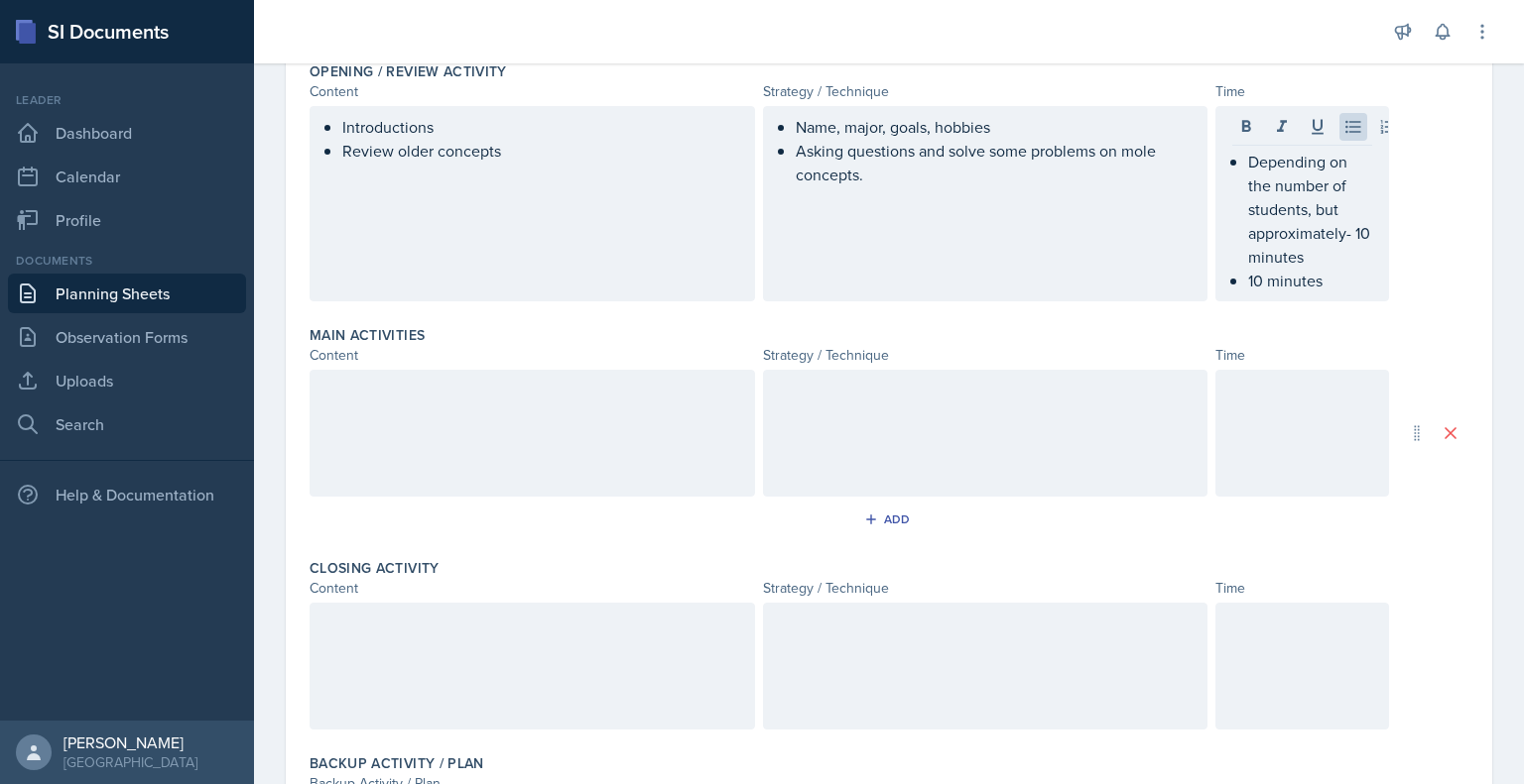
click at [636, 459] on div at bounding box center [532, 433] width 445 height 127
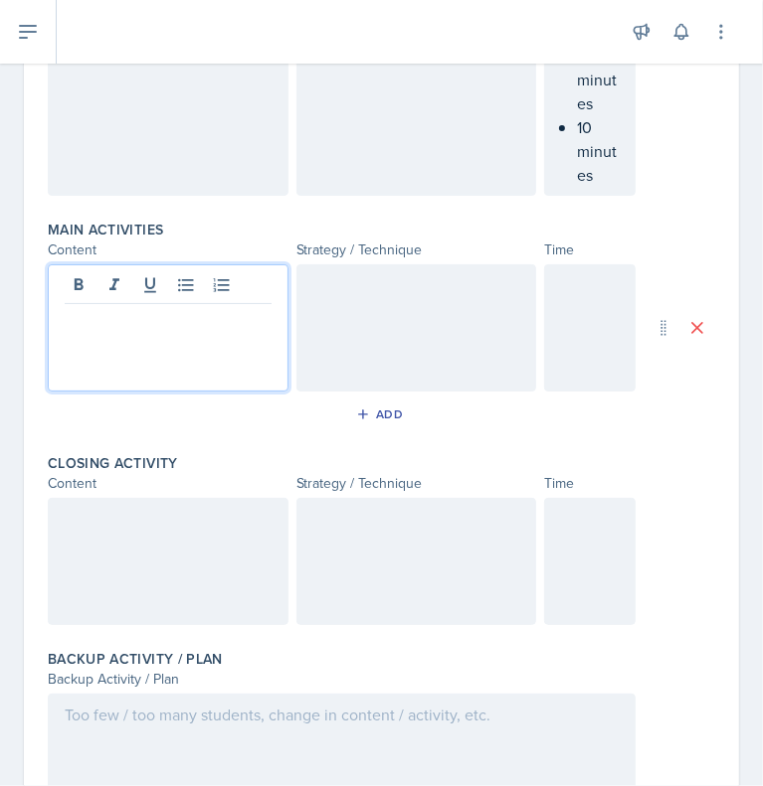
scroll to position [811, 0]
click at [81, 668] on label "Backup Activity / Plan" at bounding box center [135, 658] width 175 height 20
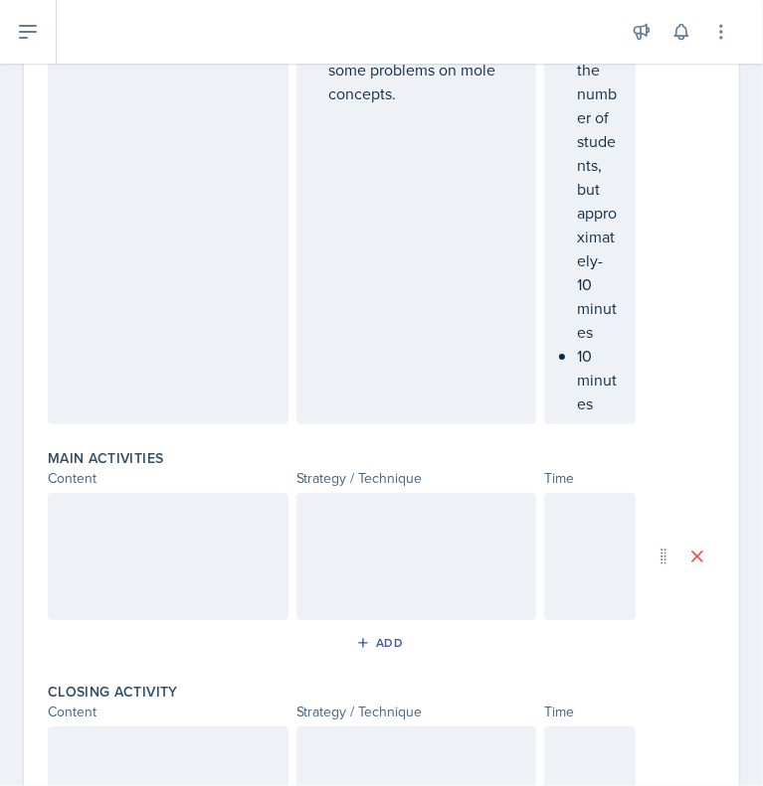
scroll to position [616, 0]
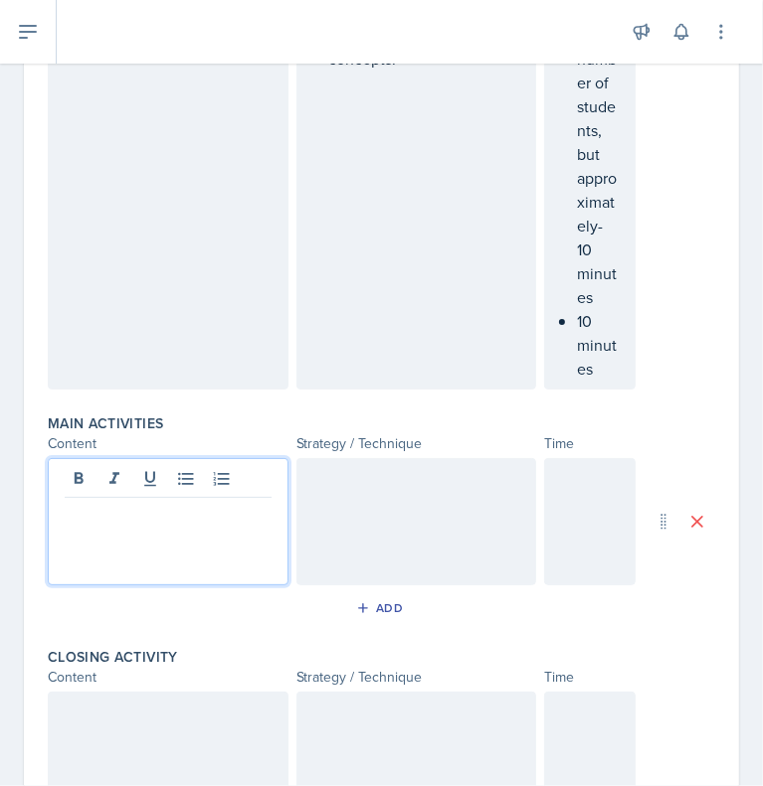
click at [112, 571] on div at bounding box center [168, 521] width 241 height 127
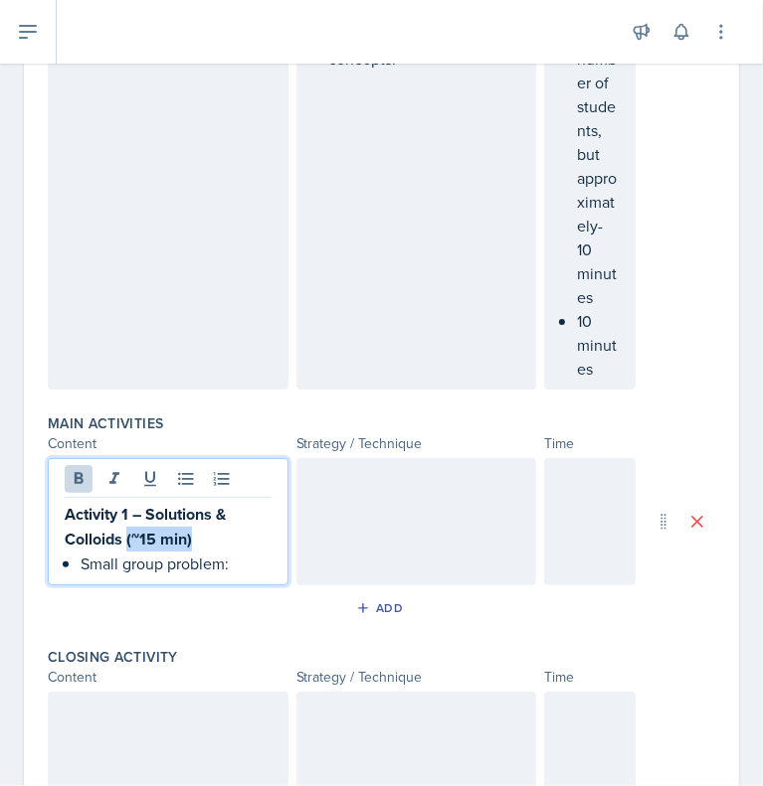
drag, startPoint x: 204, startPoint y: 583, endPoint x: 126, endPoint y: 588, distance: 77.7
click at [126, 552] on p "Activity 1 – Solutions & Colloids (~15 min)" at bounding box center [168, 527] width 207 height 50
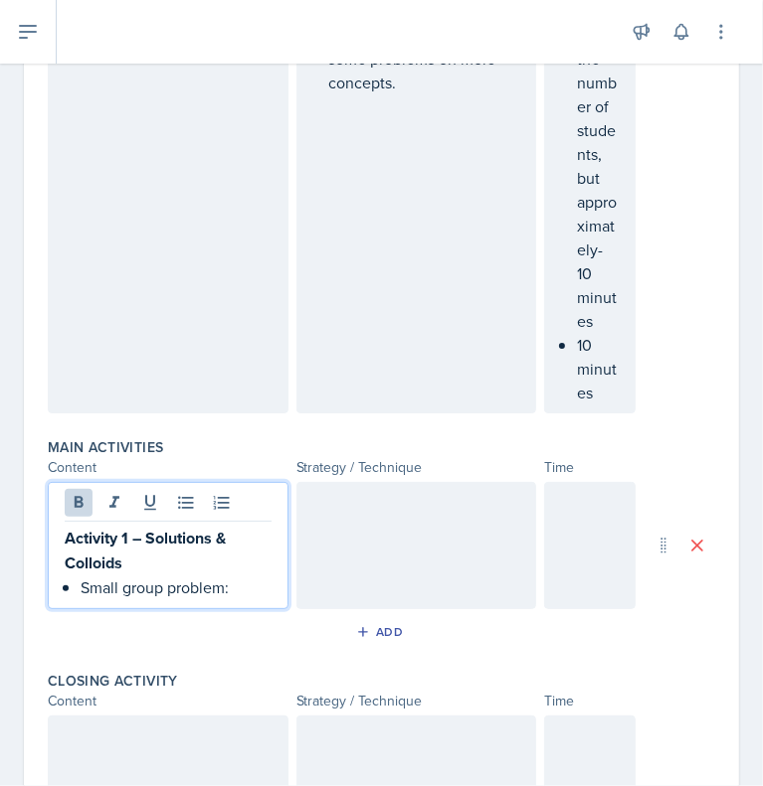
scroll to position [591, 0]
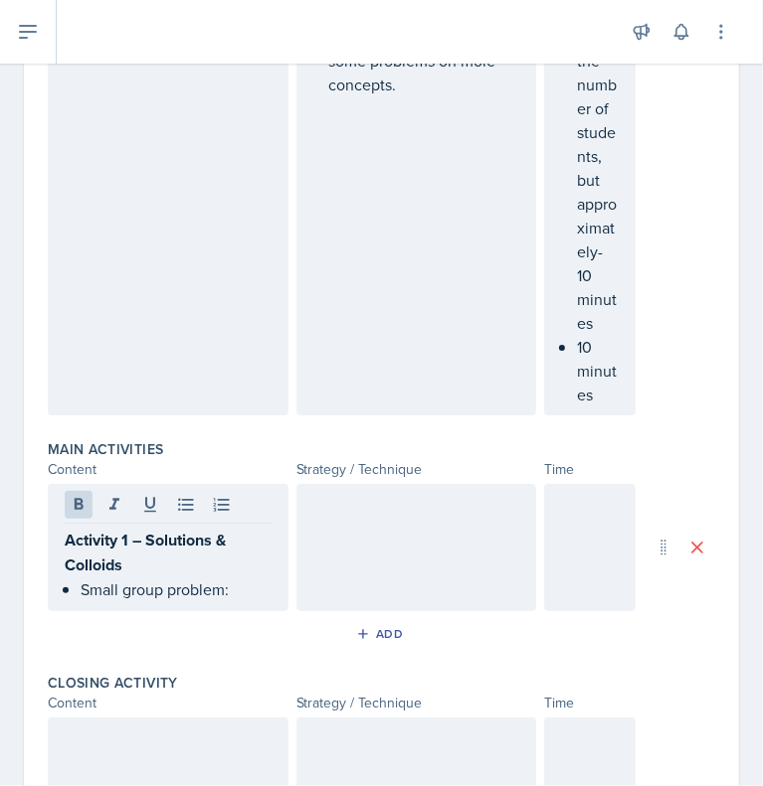
click at [250, 611] on div "Activity 1 – Solutions & Colloids Small group problem:" at bounding box center [168, 547] width 241 height 127
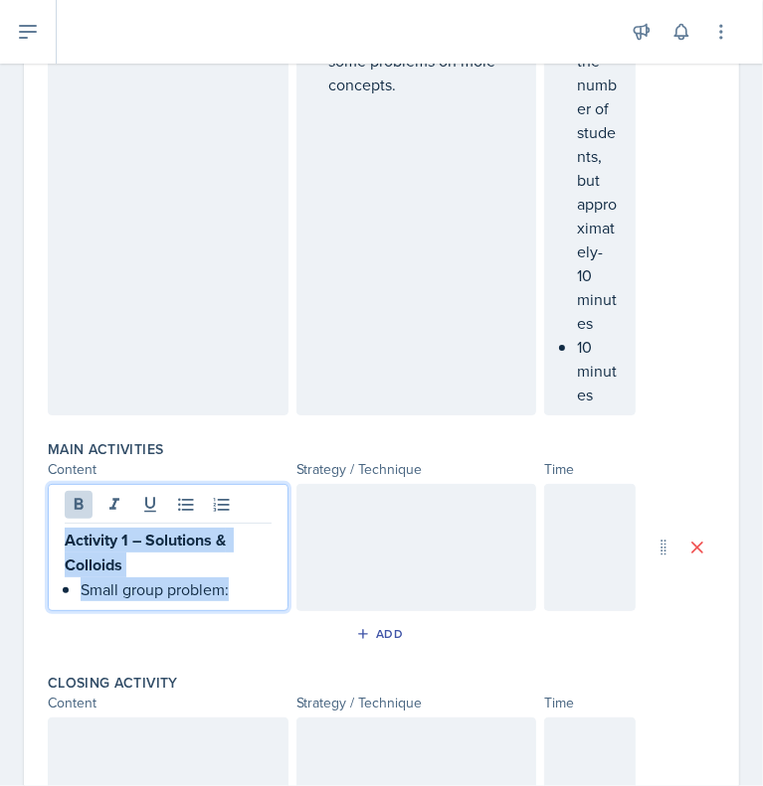
drag, startPoint x: 239, startPoint y: 631, endPoint x: 45, endPoint y: 581, distance: 200.4
click at [45, 581] on div "Date [DATE] [DATE] 31 1 2 3 4 5 6 7 8 9 10 11 12 13 14 15 16 17 18 19 20 21 22 …" at bounding box center [381, 319] width 715 height 1507
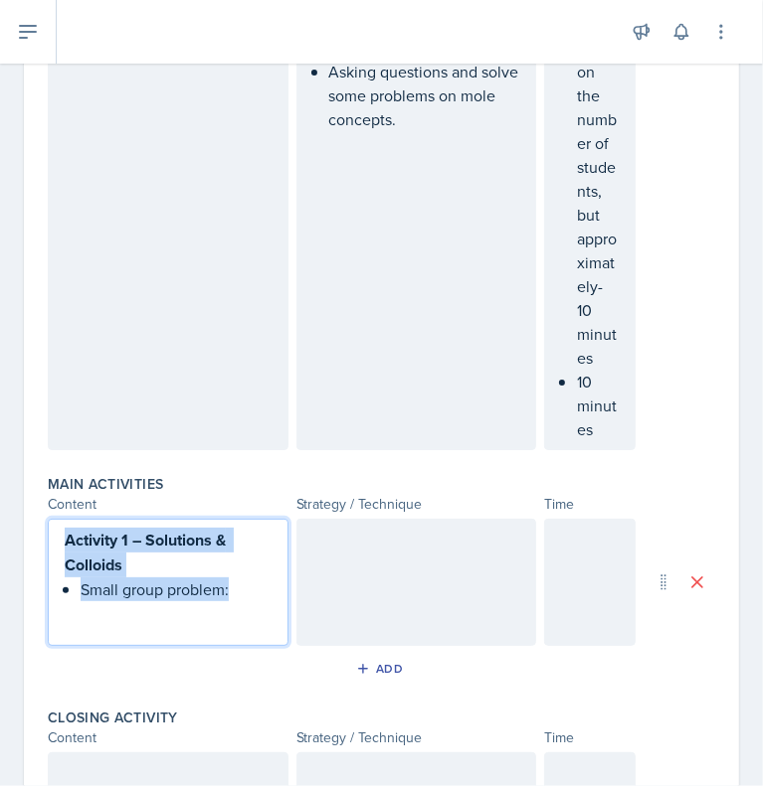
scroll to position [475, 0]
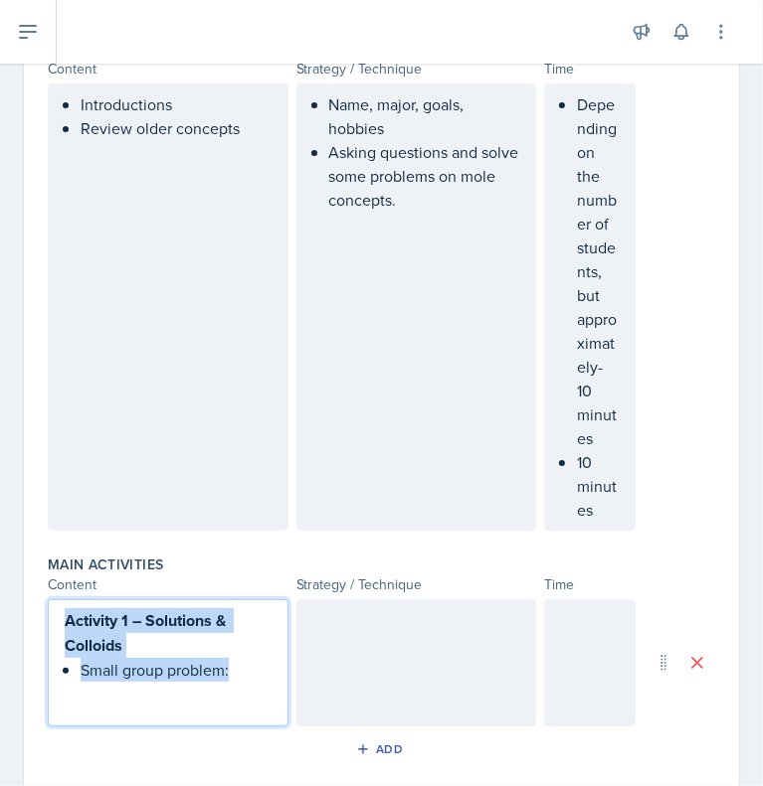
drag, startPoint x: 167, startPoint y: 681, endPoint x: 171, endPoint y: 697, distance: 16.4
click at [171, 658] on p "Activity 1 – Solutions & Colloids" at bounding box center [168, 633] width 207 height 50
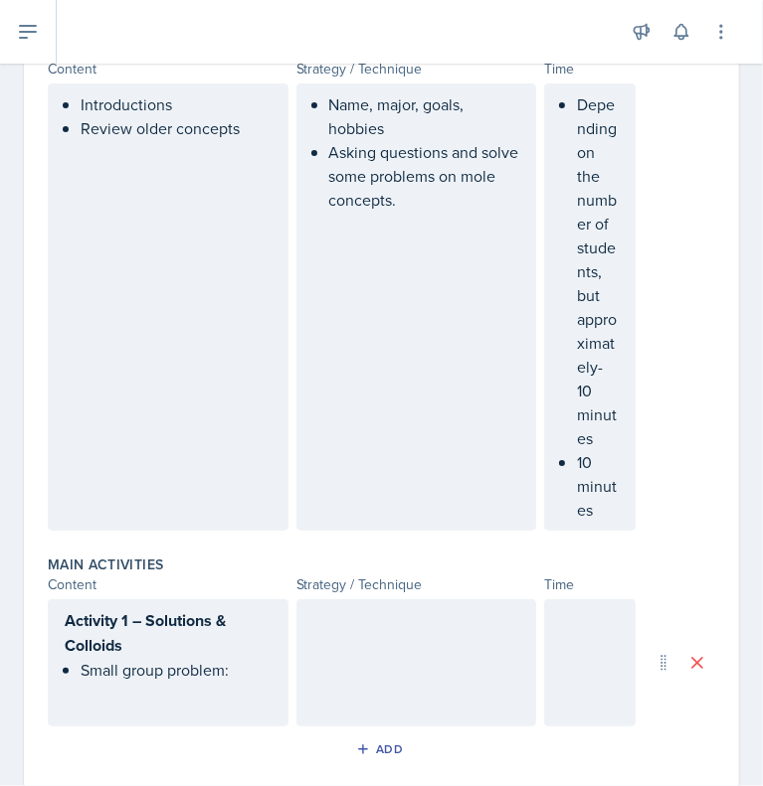
click at [175, 727] on div "Activity 1 – Solutions & Colloids Small group problem:" at bounding box center [168, 662] width 241 height 127
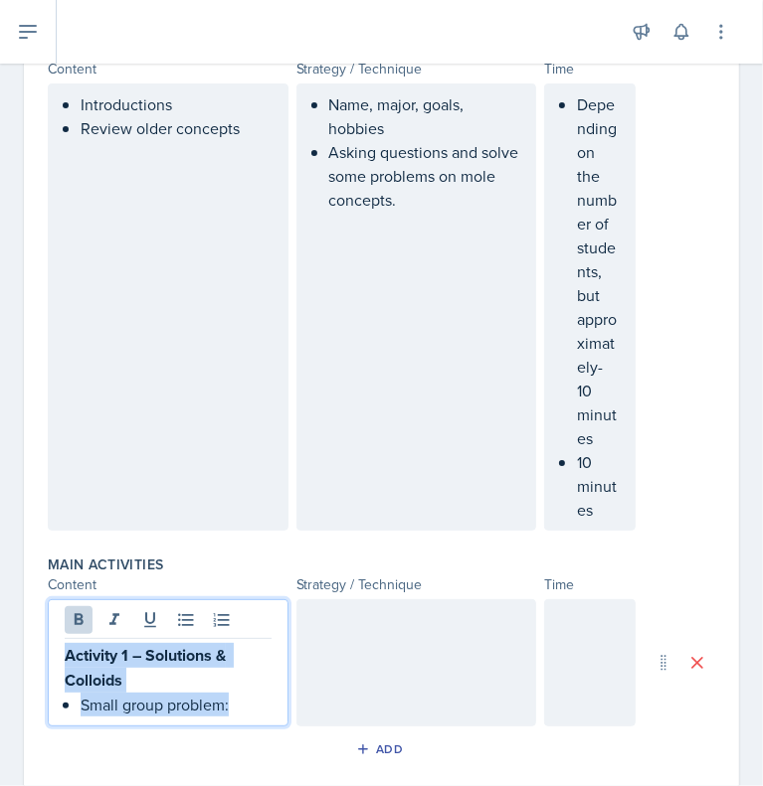
scroll to position [510, 0]
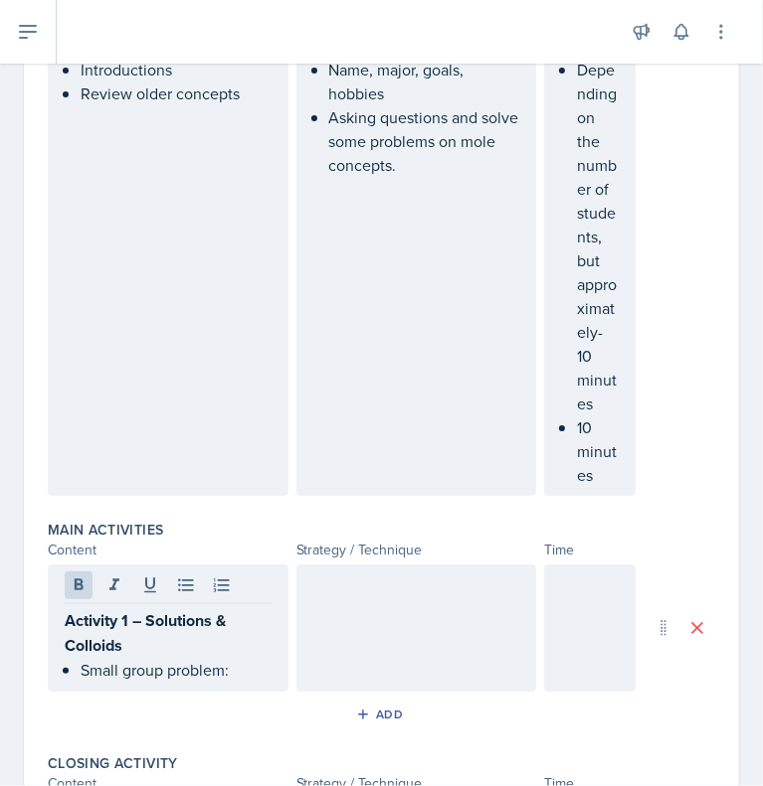
click at [175, 692] on div "Activity 1 – Solutions & Colloids Small group problem:" at bounding box center [168, 628] width 241 height 127
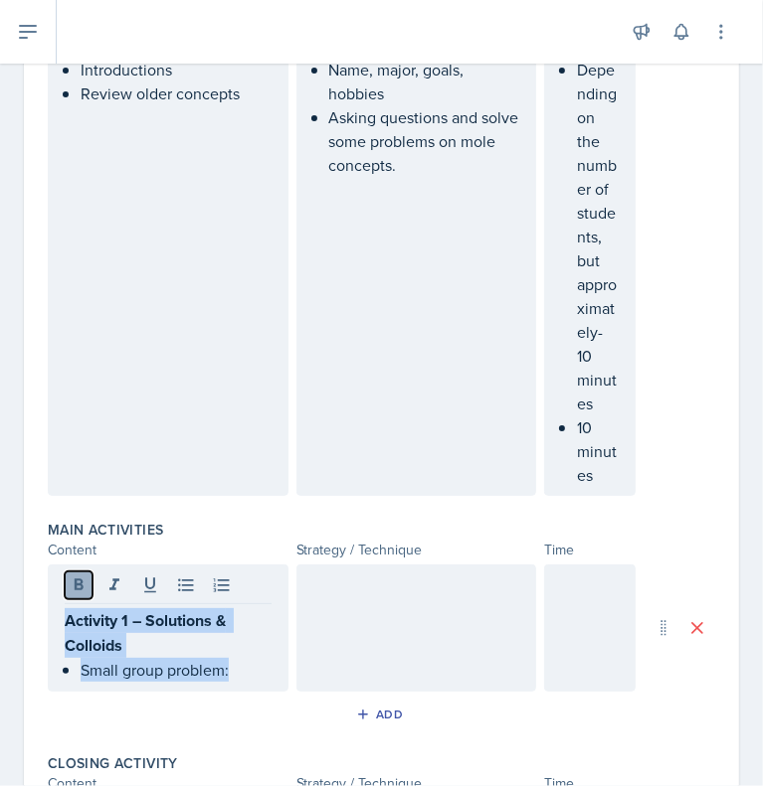
click at [80, 591] on icon at bounding box center [79, 585] width 9 height 12
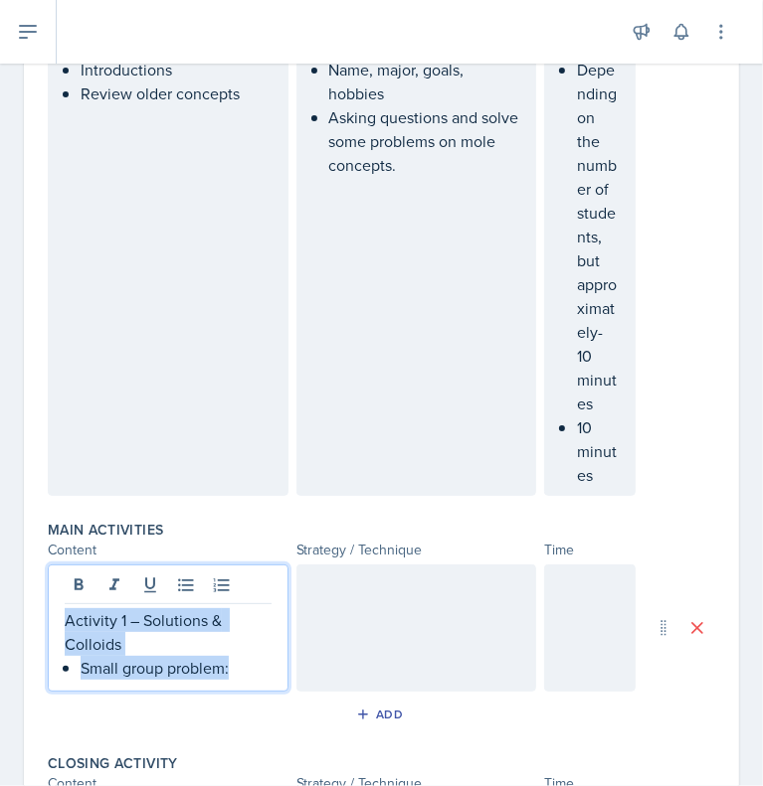
click at [166, 656] on p "Activity 1 – Solutions & Colloids" at bounding box center [168, 632] width 207 height 48
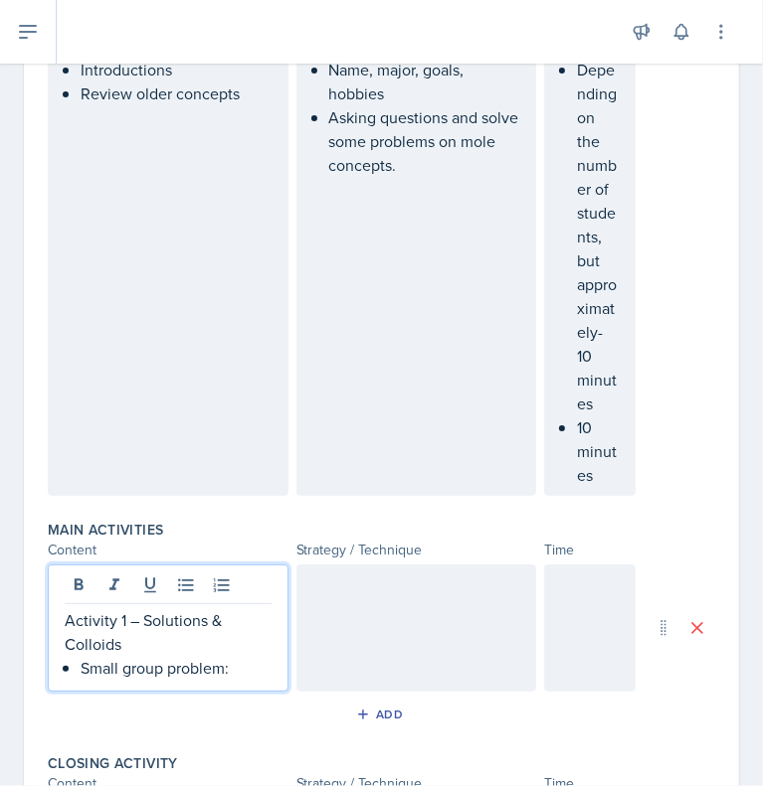
scroll to position [567, 0]
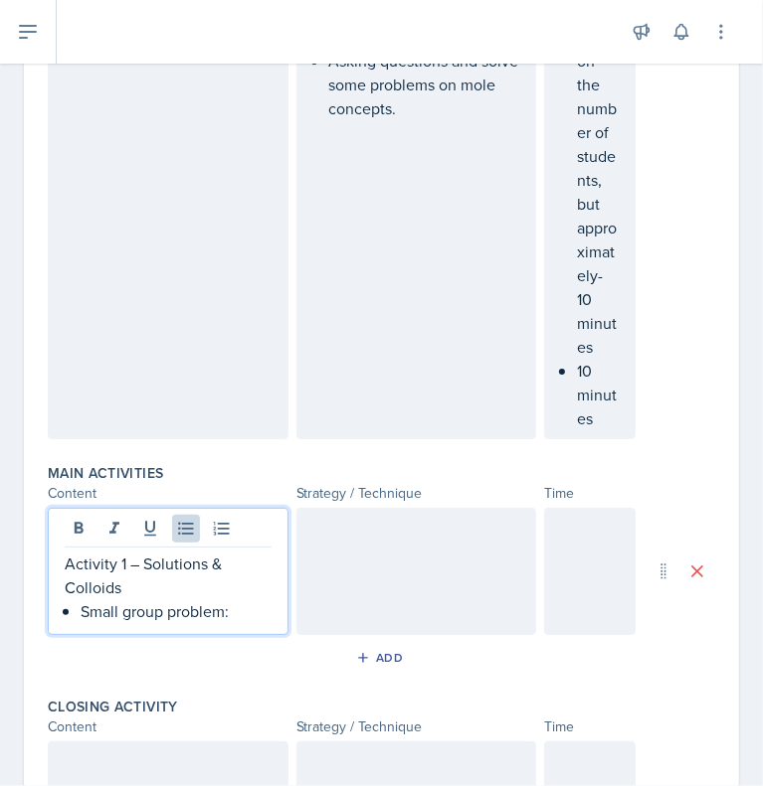
click at [238, 623] on p "Small group problem:" at bounding box center [176, 611] width 191 height 24
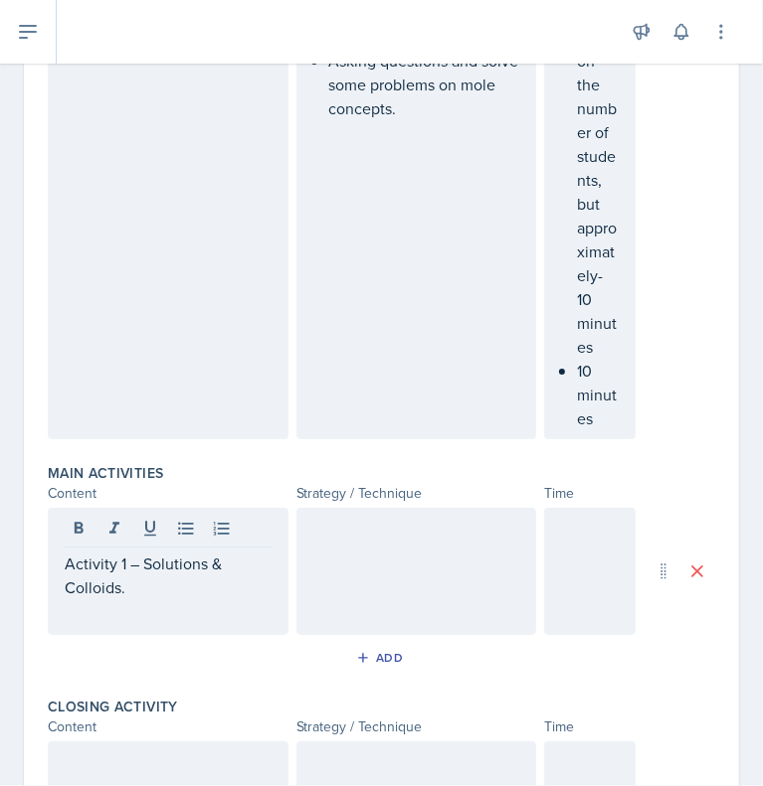
click at [318, 595] on div at bounding box center [416, 571] width 241 height 127
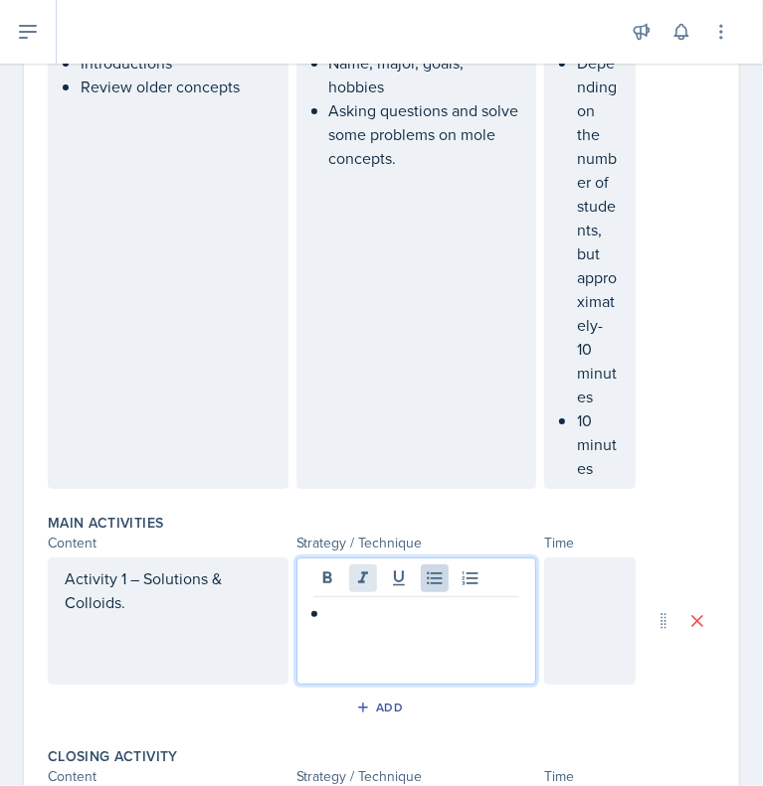
scroll to position [581, 0]
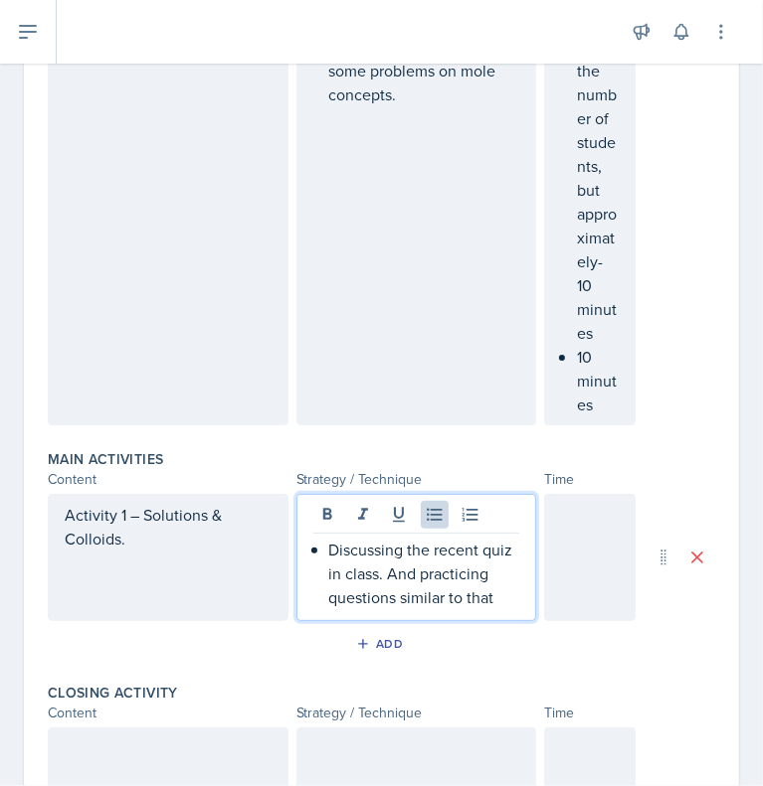
click at [544, 599] on div at bounding box center [589, 557] width 91 height 127
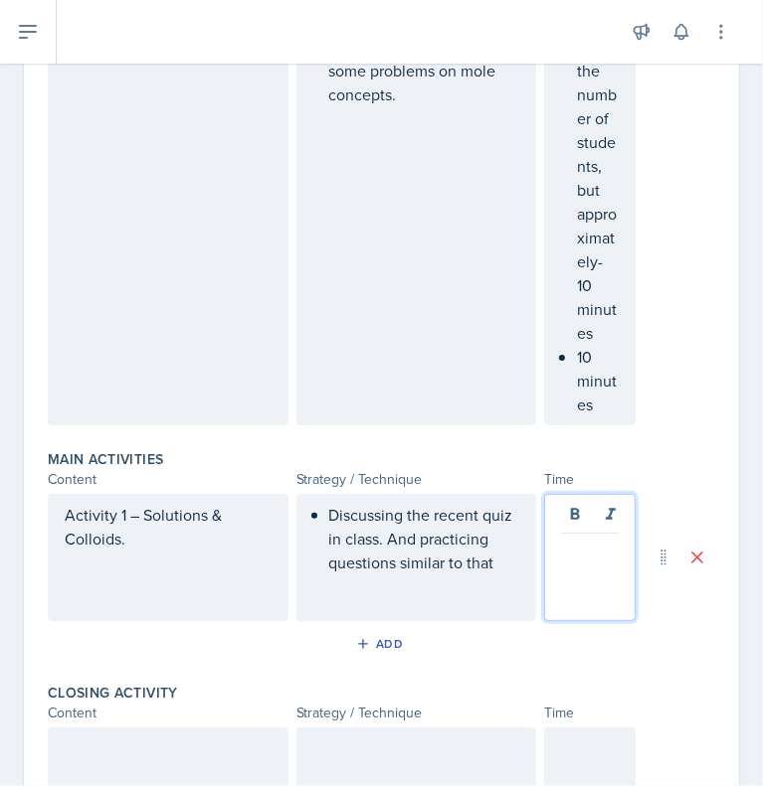
scroll to position [616, 0]
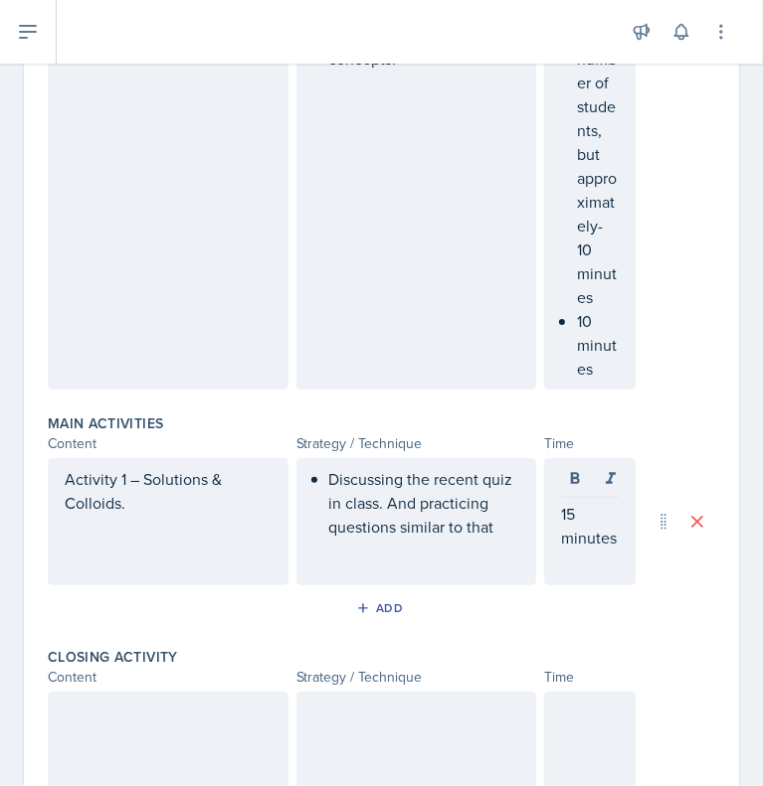
click at [544, 552] on div "15 minutes" at bounding box center [589, 521] width 91 height 127
click at [545, 559] on div "15 minutes" at bounding box center [589, 521] width 91 height 127
click at [86, 580] on div "Activity 1 – Solutions & Colloids." at bounding box center [168, 521] width 241 height 127
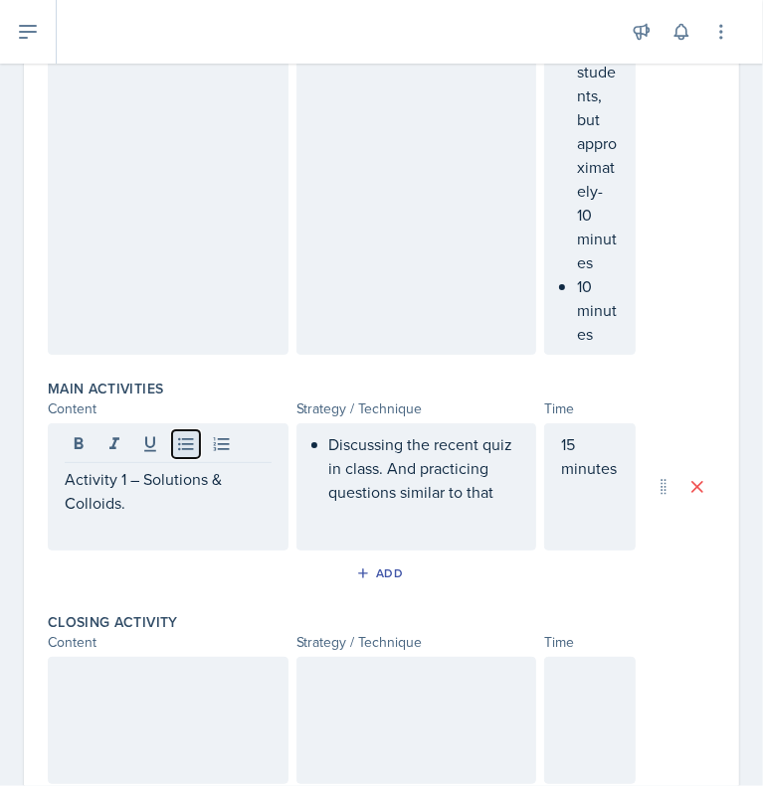
click at [186, 454] on icon at bounding box center [186, 444] width 20 height 20
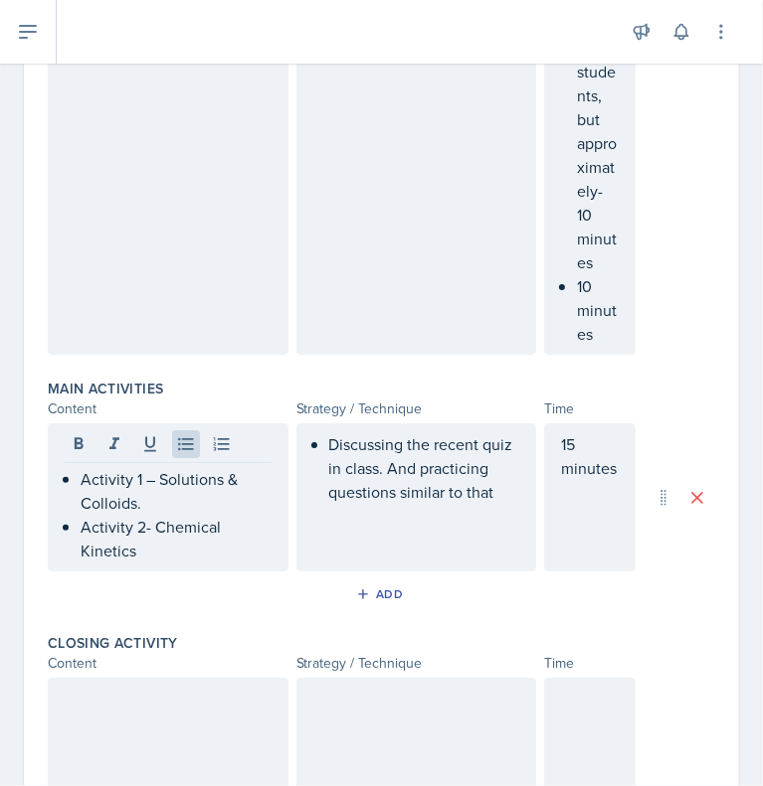
click at [298, 568] on div "Discussing the recent quiz in class. And practicing questions similar to that" at bounding box center [416, 498] width 241 height 148
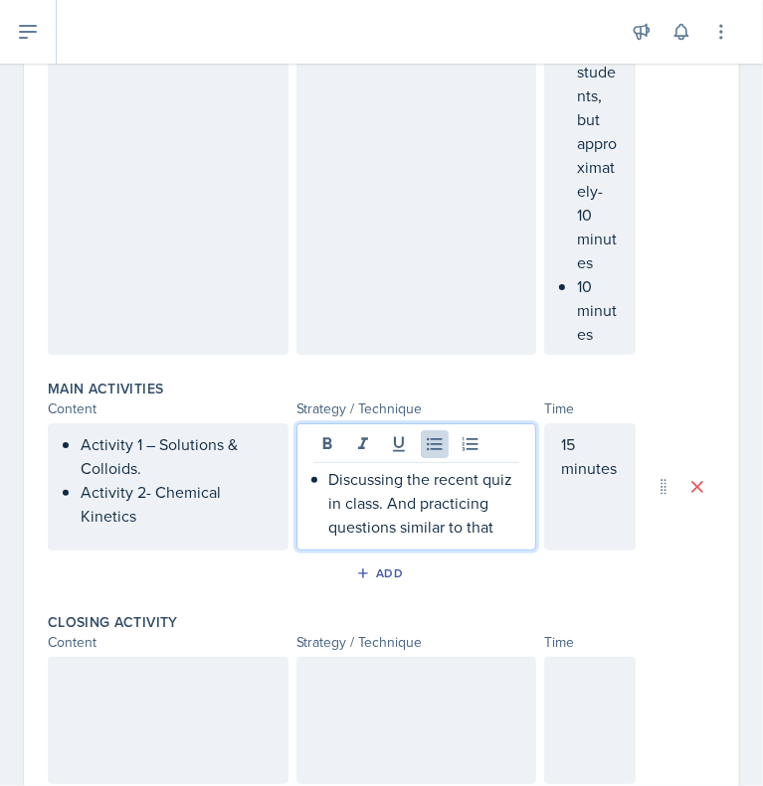
scroll to position [686, 0]
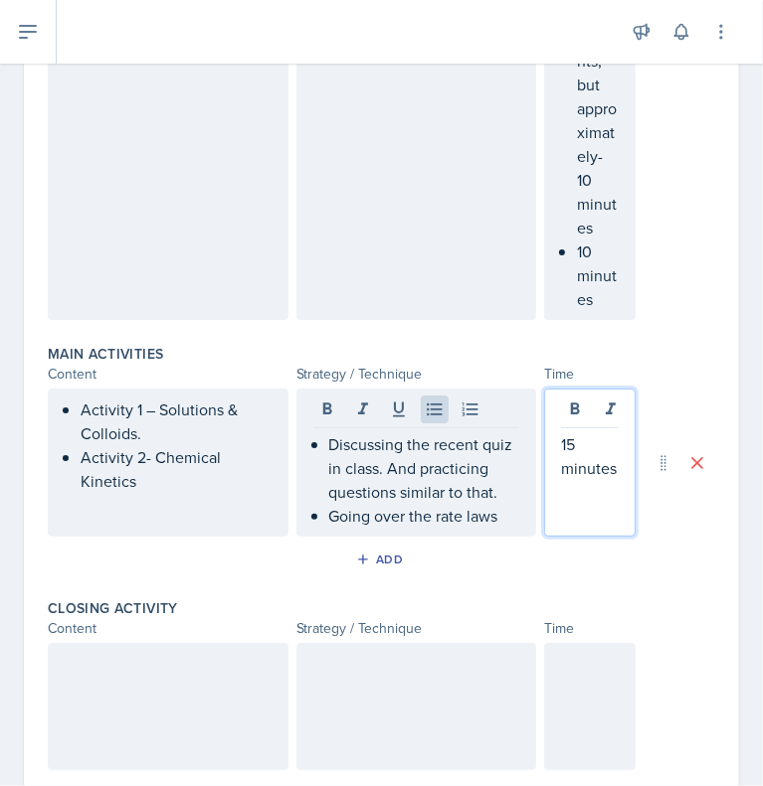
click at [561, 504] on div "15 minutes" at bounding box center [590, 468] width 58 height 72
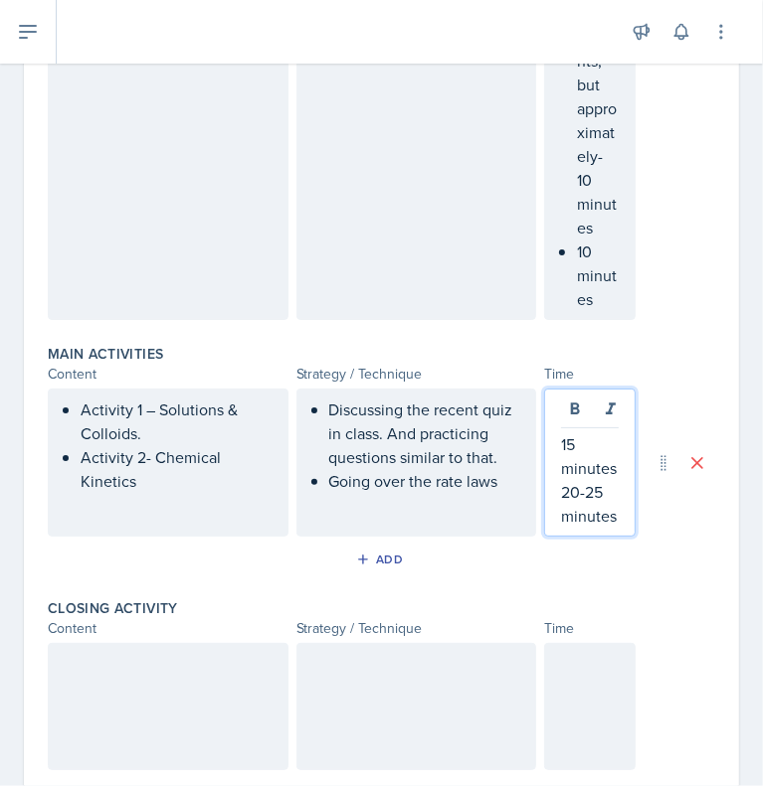
scroll to position [990, 0]
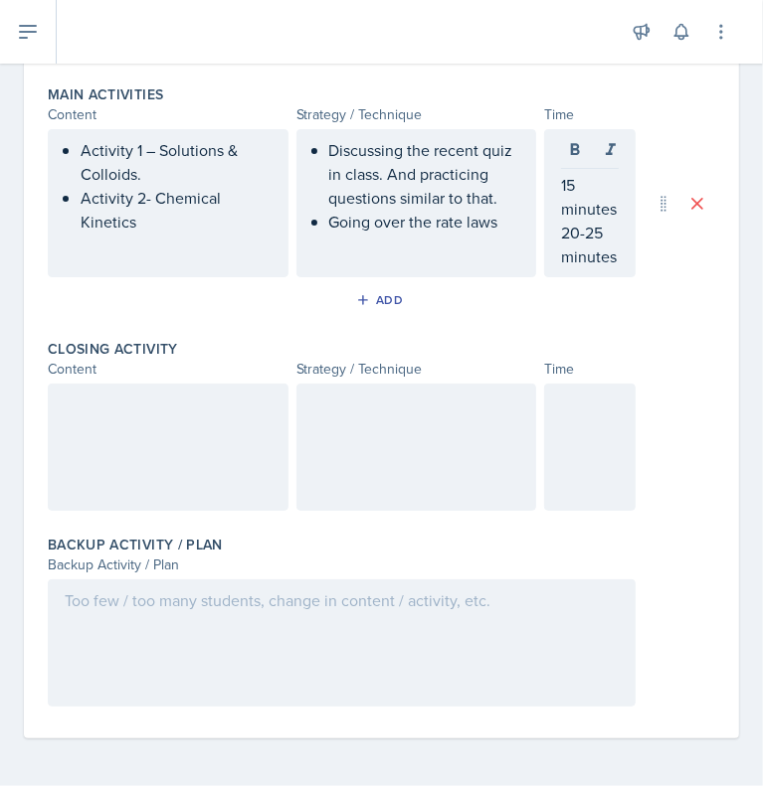
click at [210, 447] on div at bounding box center [168, 447] width 241 height 127
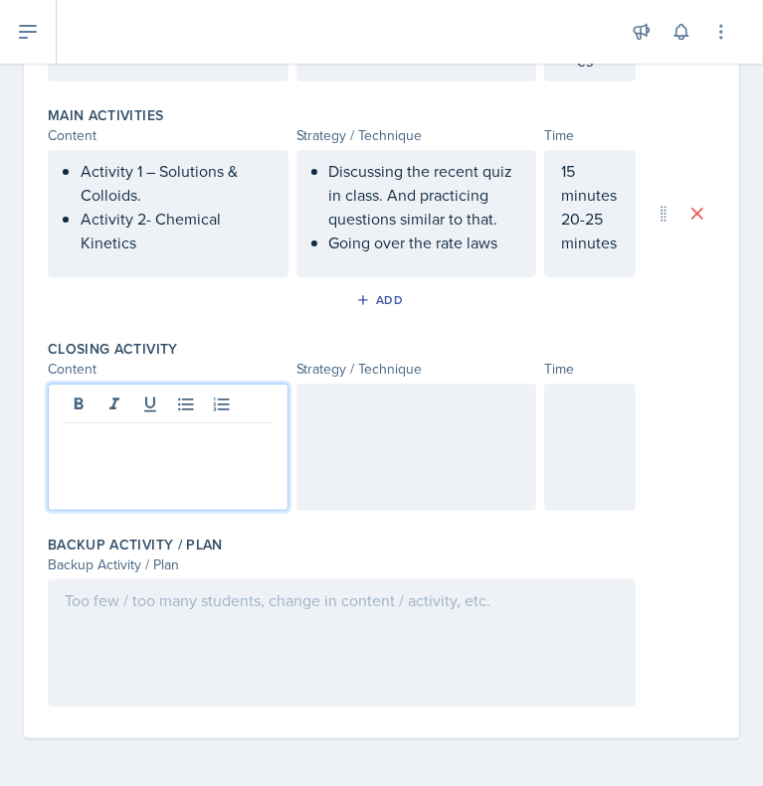
scroll to position [970, 0]
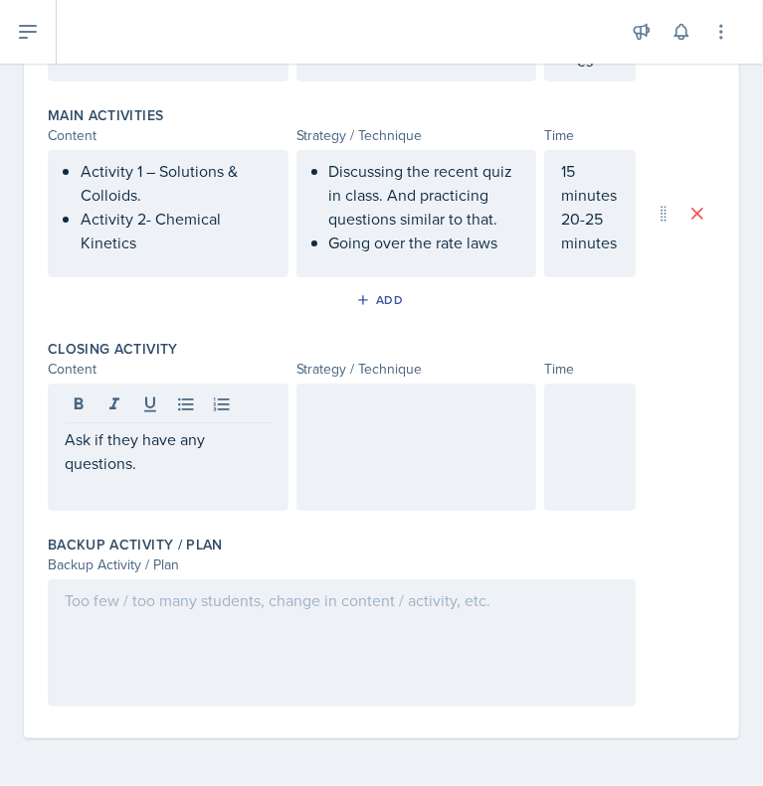
click at [60, 437] on div "Ask if they have any questions." at bounding box center [168, 447] width 241 height 127
click at [193, 409] on icon at bounding box center [186, 405] width 20 height 20
click at [367, 443] on div at bounding box center [416, 447] width 241 height 127
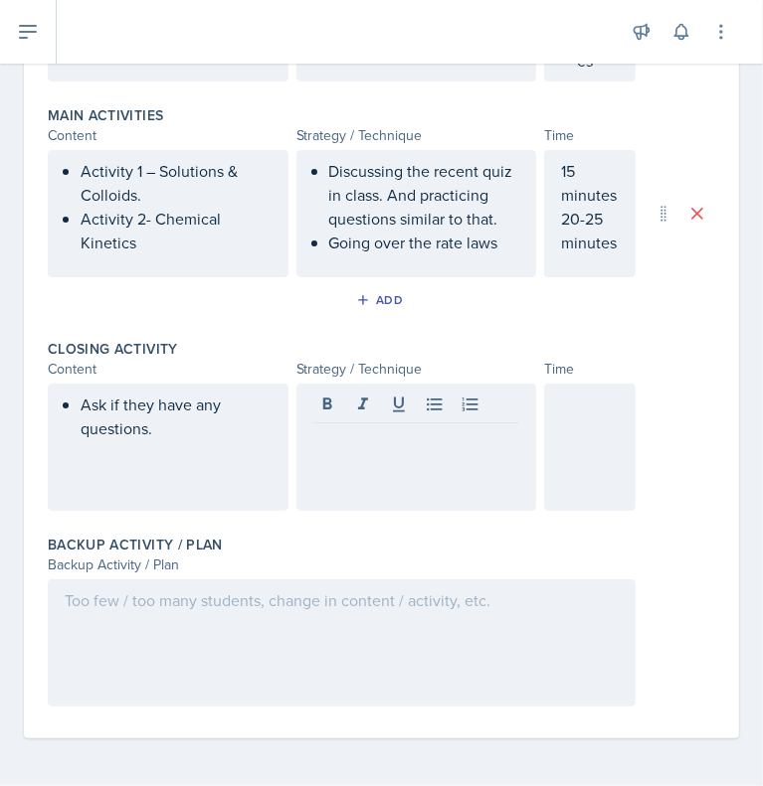
click at [276, 626] on div at bounding box center [342, 643] width 588 height 127
click at [182, 442] on div "Ask if they have any questions." at bounding box center [168, 447] width 241 height 127
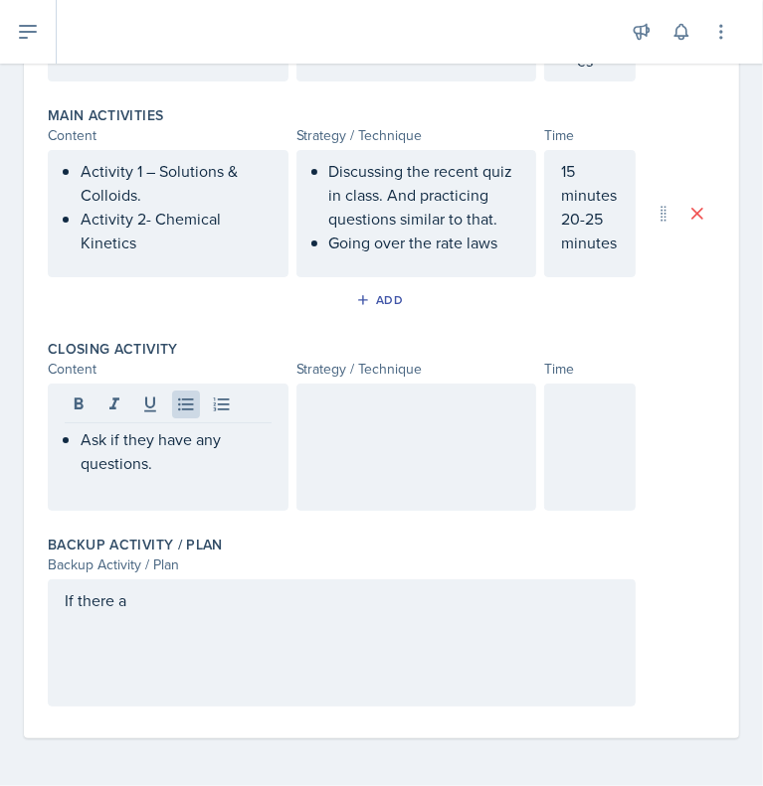
click at [207, 496] on div "Ask if they have any questions." at bounding box center [168, 447] width 241 height 127
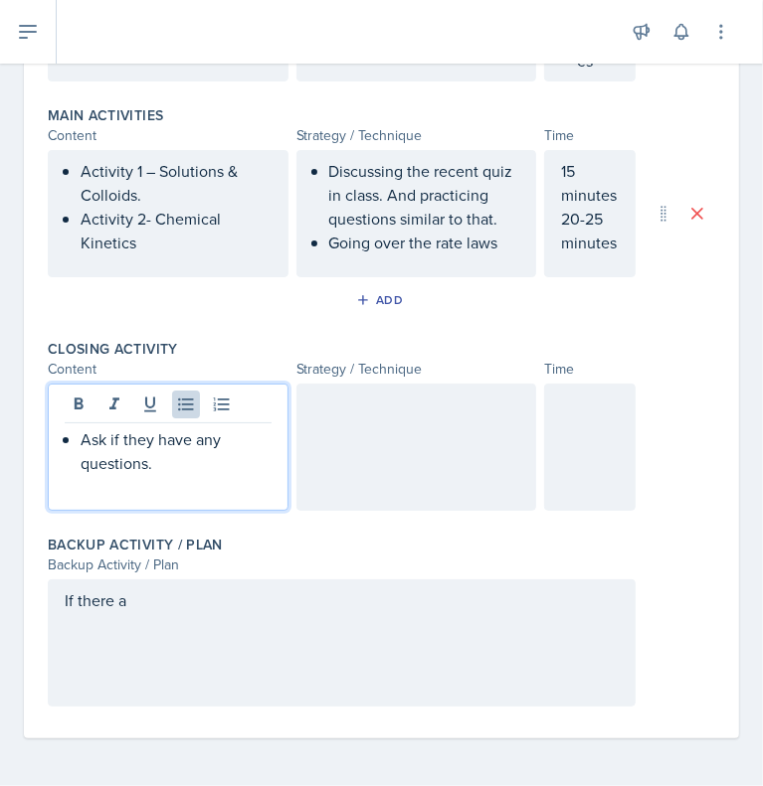
click at [333, 397] on div at bounding box center [416, 447] width 241 height 127
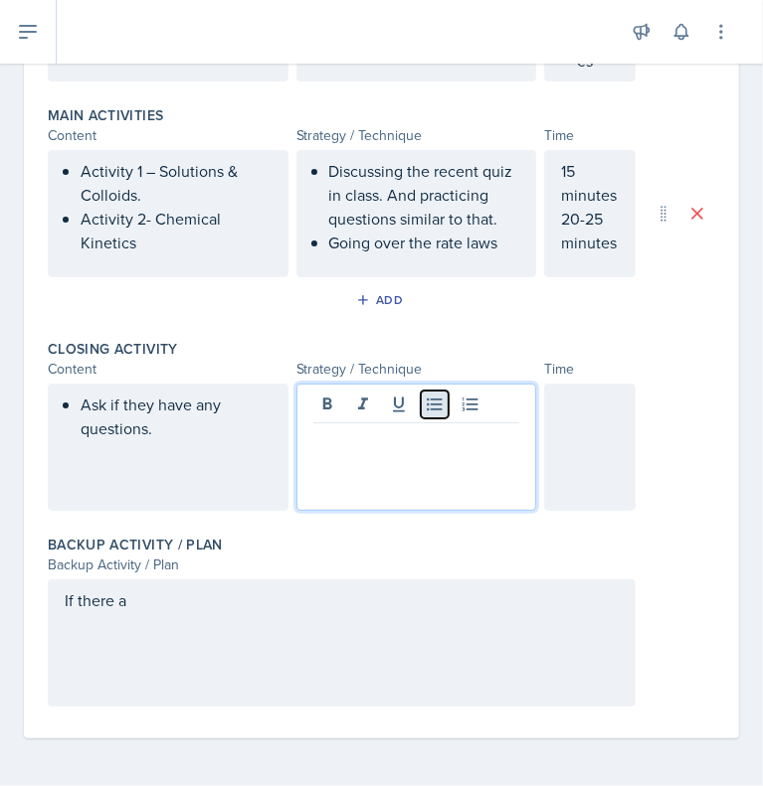
click at [425, 411] on icon at bounding box center [435, 405] width 20 height 20
click at [484, 428] on p "Ask about a topic of formula that" at bounding box center [424, 451] width 191 height 48
click at [418, 468] on p "Ask about a topic r formula that" at bounding box center [424, 451] width 191 height 48
click at [446, 428] on p "Ask about a topic r formula" at bounding box center [424, 439] width 191 height 24
click at [462, 463] on p "Ask about a topic or a formula" at bounding box center [424, 451] width 191 height 48
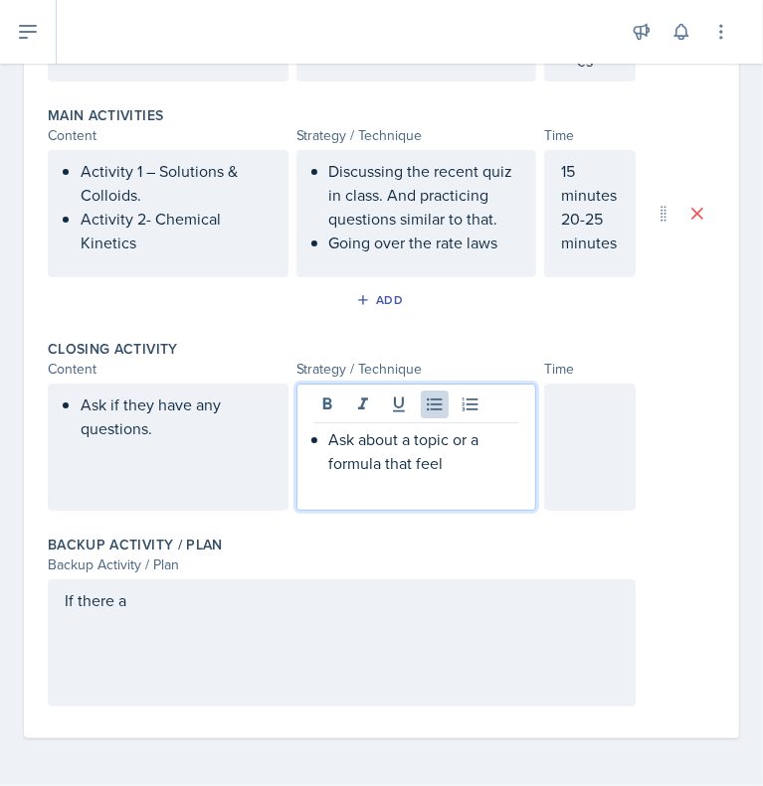
click at [406, 441] on p "Ask about a topic or a formula that feel" at bounding box center [424, 451] width 191 height 48
click at [438, 463] on p "Ask what topic or a formula that feel" at bounding box center [424, 451] width 191 height 48
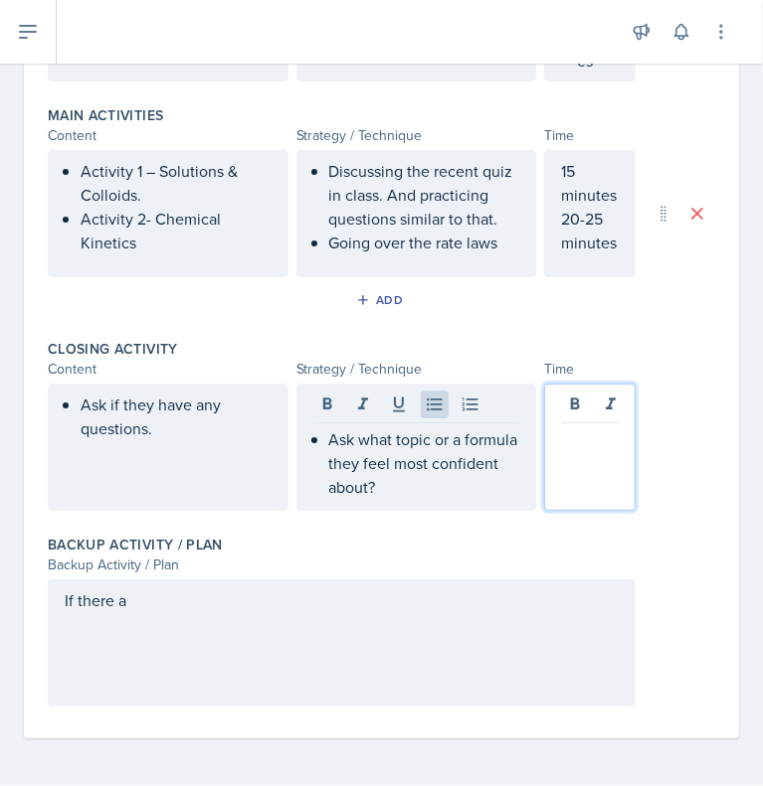
click at [557, 406] on div at bounding box center [589, 447] width 91 height 127
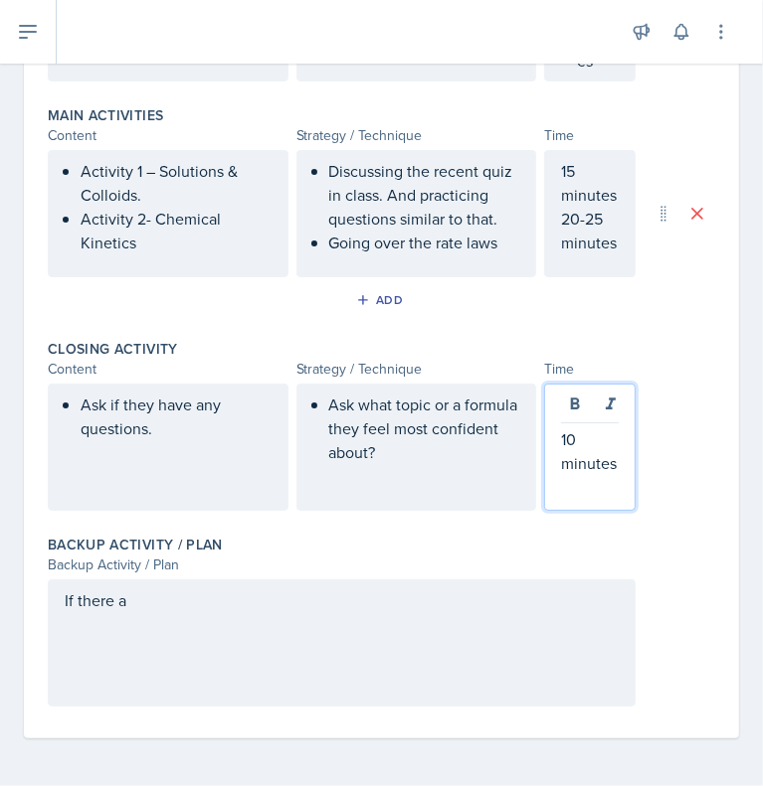
click at [414, 604] on div "If there a" at bounding box center [342, 643] width 588 height 127
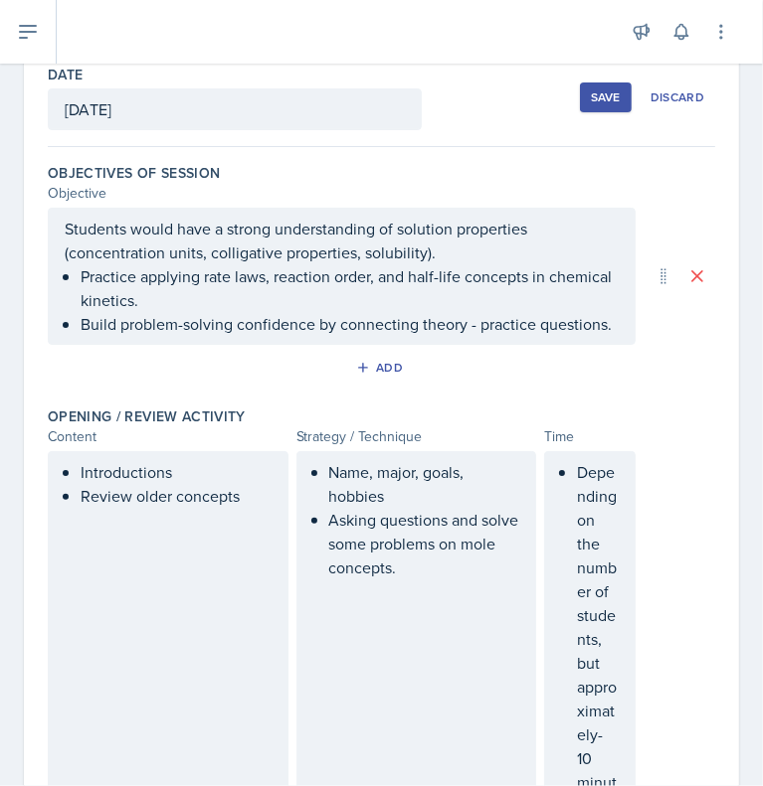
scroll to position [0, 0]
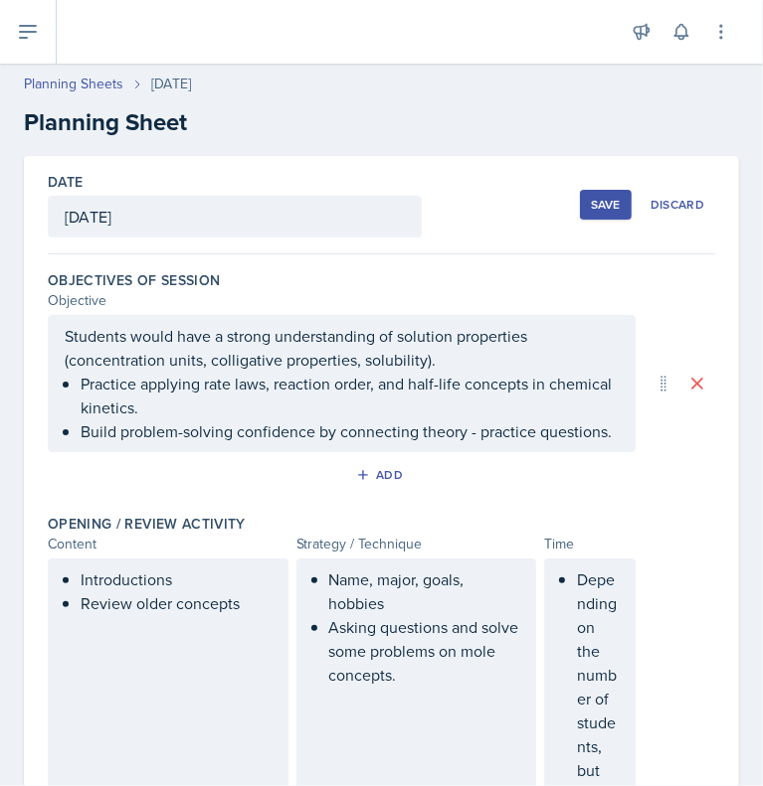
click at [595, 209] on div "Save" at bounding box center [606, 205] width 30 height 16
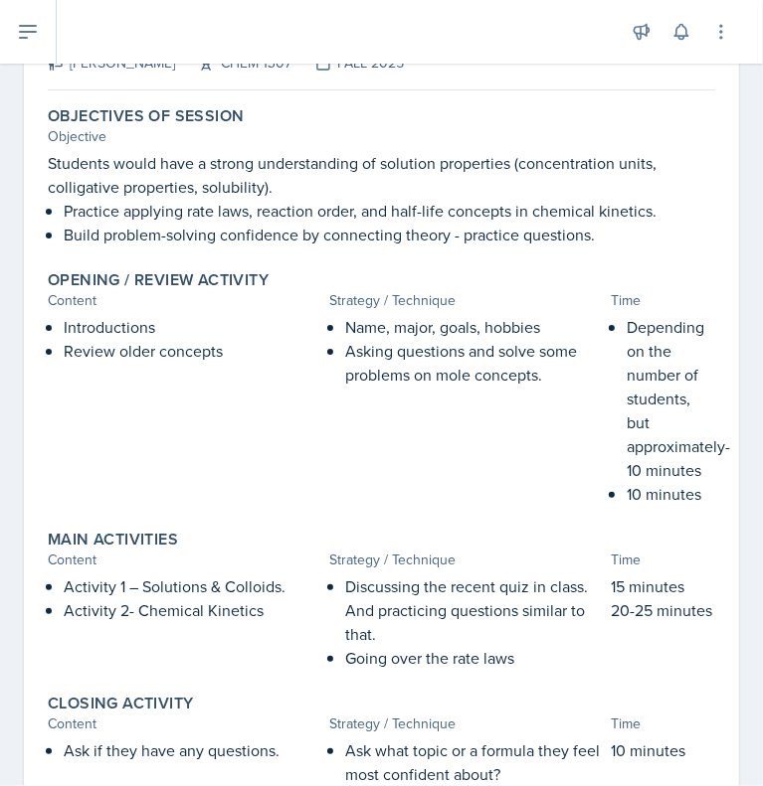
scroll to position [406, 0]
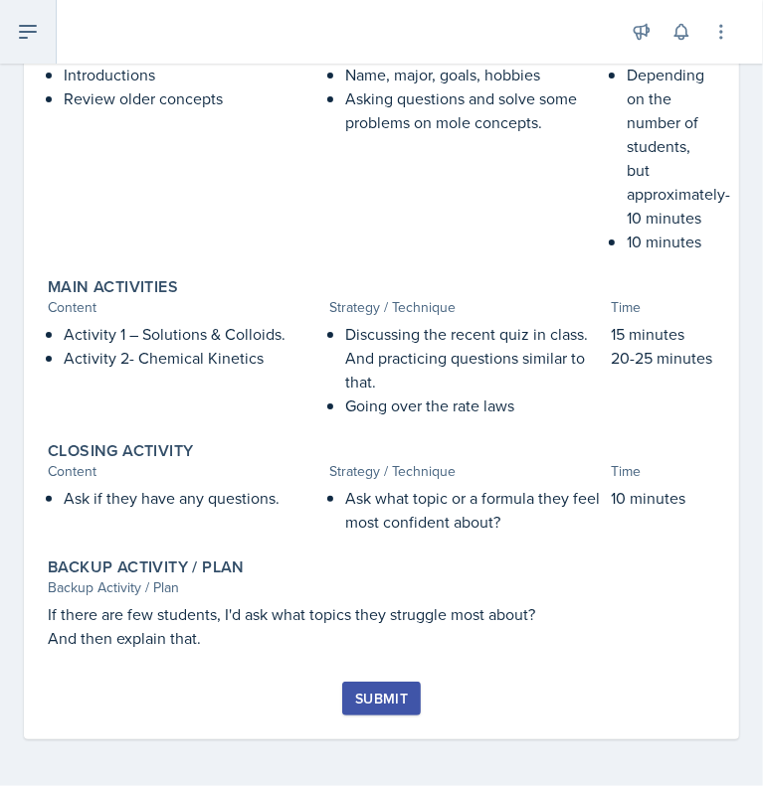
click at [23, 41] on icon at bounding box center [28, 32] width 24 height 24
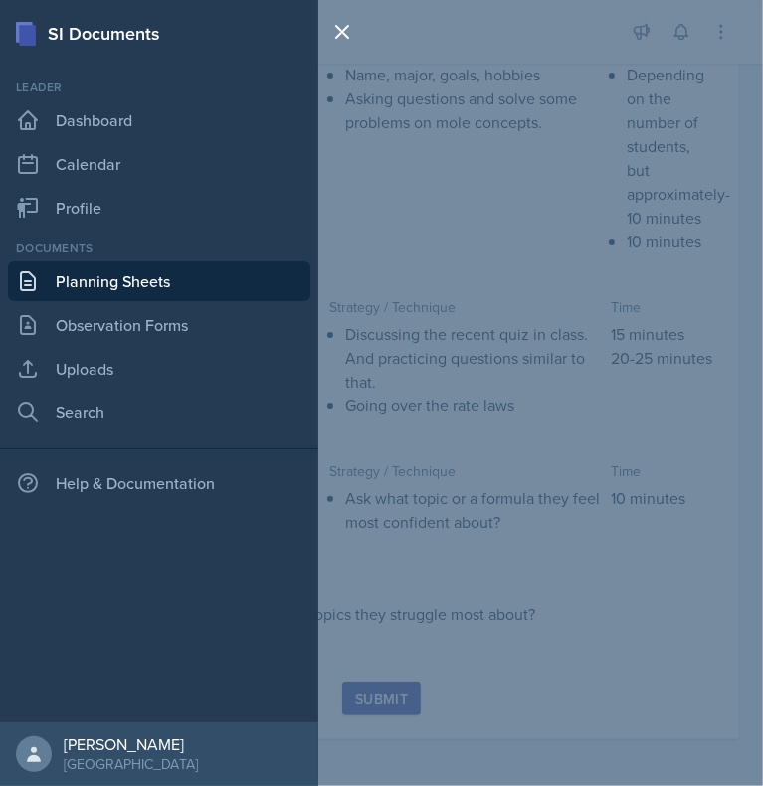
click at [428, 276] on div "SI Documents Leader Dashboard Calendar Profile Documents Planning Sheets Observ…" at bounding box center [381, 393] width 763 height 786
